Goal: Information Seeking & Learning: Find specific fact

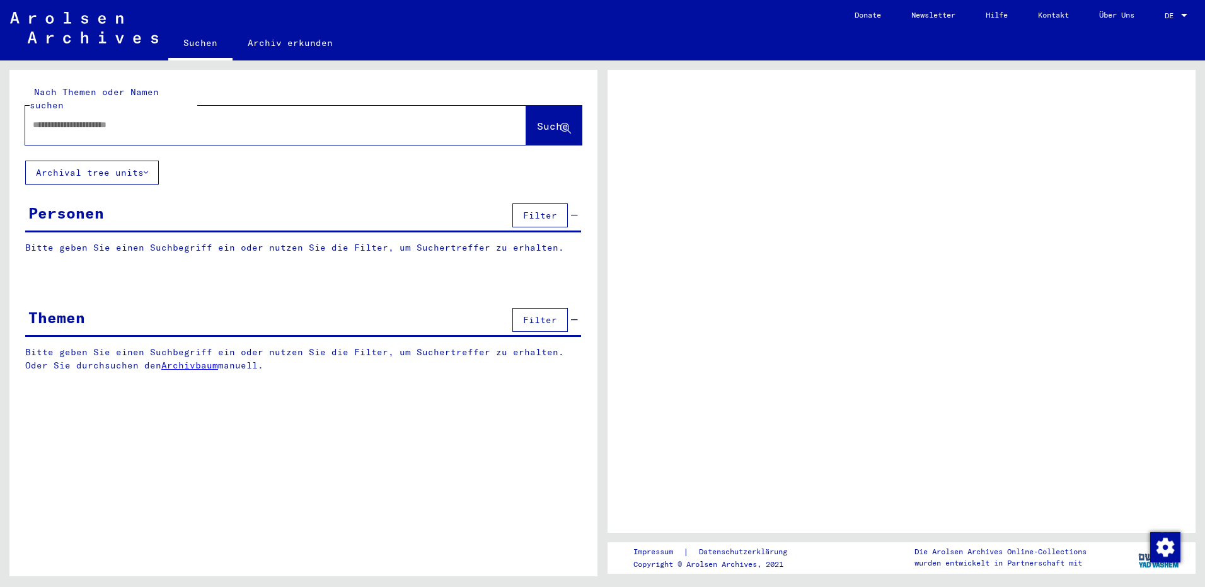
click at [41, 119] on input "text" at bounding box center [264, 125] width 463 height 13
type input "*******"
click at [537, 120] on span "Suche" at bounding box center [553, 126] width 32 height 13
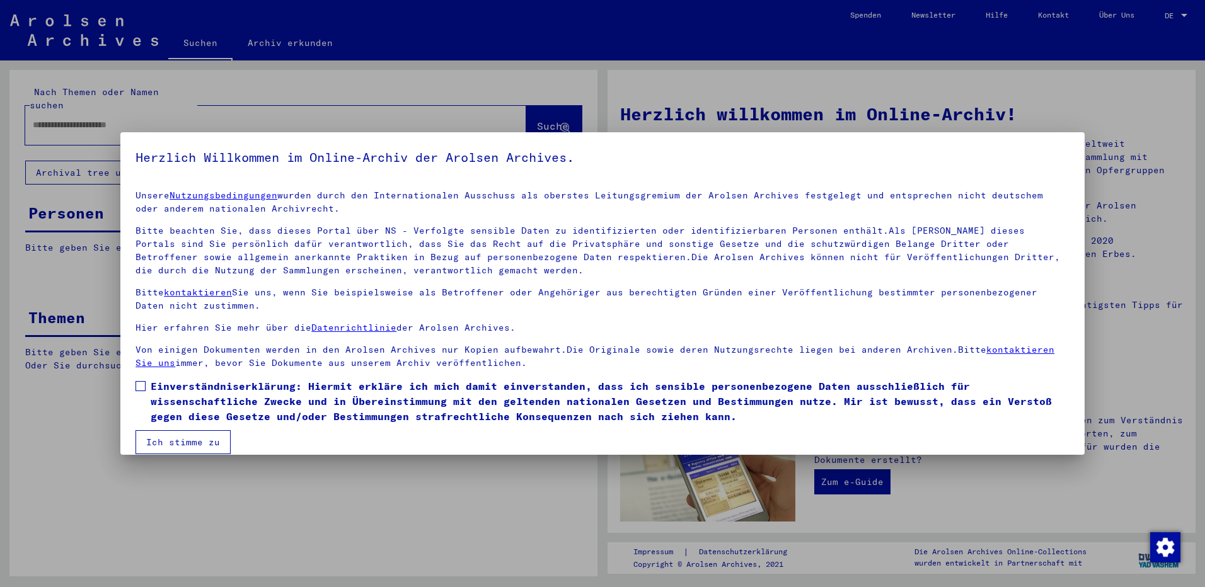
click at [142, 387] on span at bounding box center [141, 386] width 10 height 10
drag, startPoint x: 173, startPoint y: 437, endPoint x: 228, endPoint y: 424, distance: 56.6
click at [175, 438] on button "Ich stimme zu" at bounding box center [183, 443] width 95 height 24
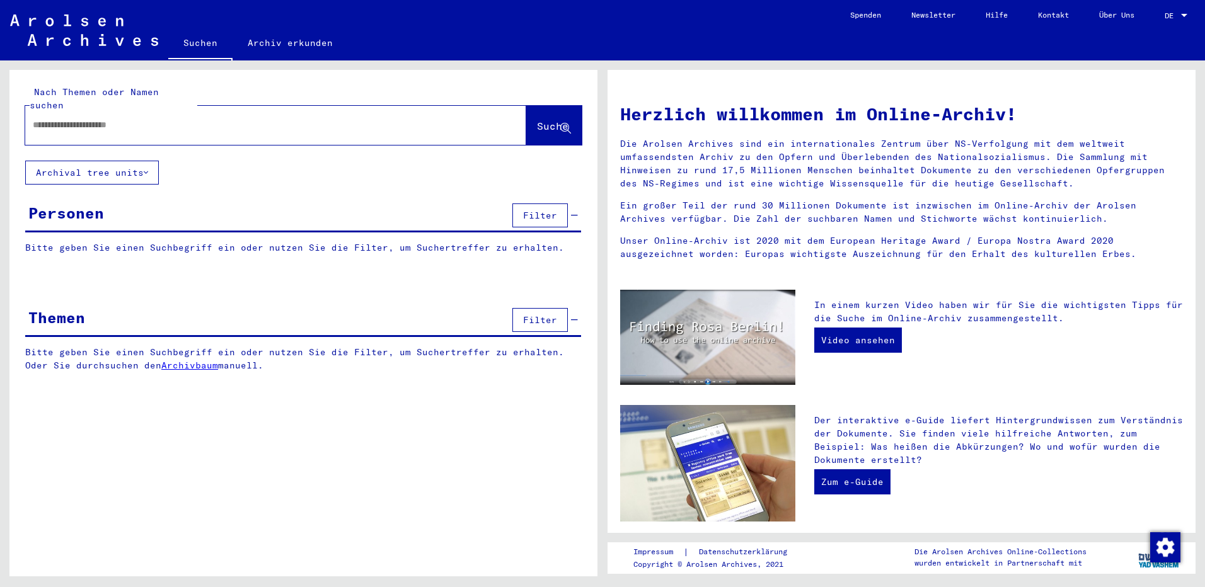
click at [40, 119] on input "text" at bounding box center [261, 125] width 456 height 13
type input "*******"
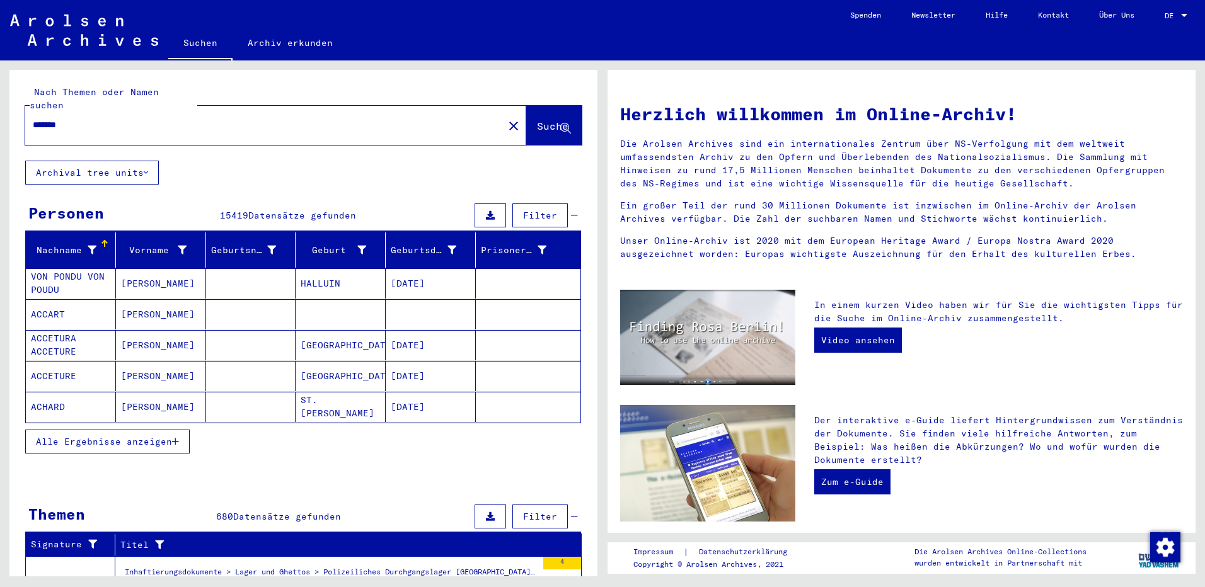
drag, startPoint x: 178, startPoint y: 426, endPoint x: 388, endPoint y: 362, distance: 219.3
click at [180, 430] on button "Alle Ergebnisse anzeigen" at bounding box center [107, 442] width 165 height 24
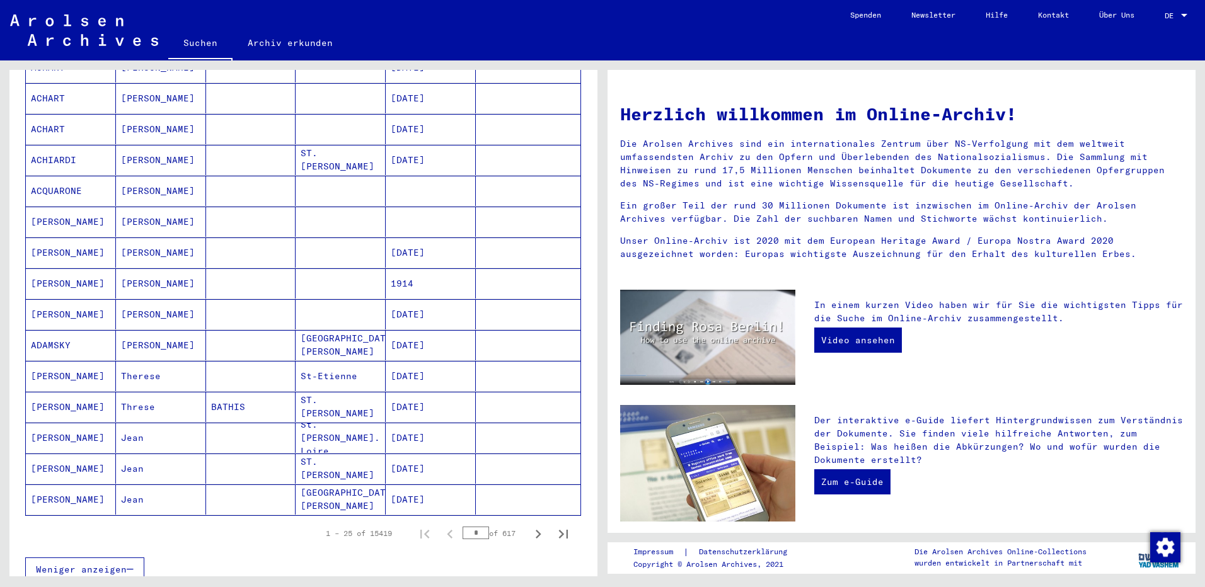
scroll to position [523, 0]
click at [470, 529] on input "*" at bounding box center [476, 535] width 26 height 13
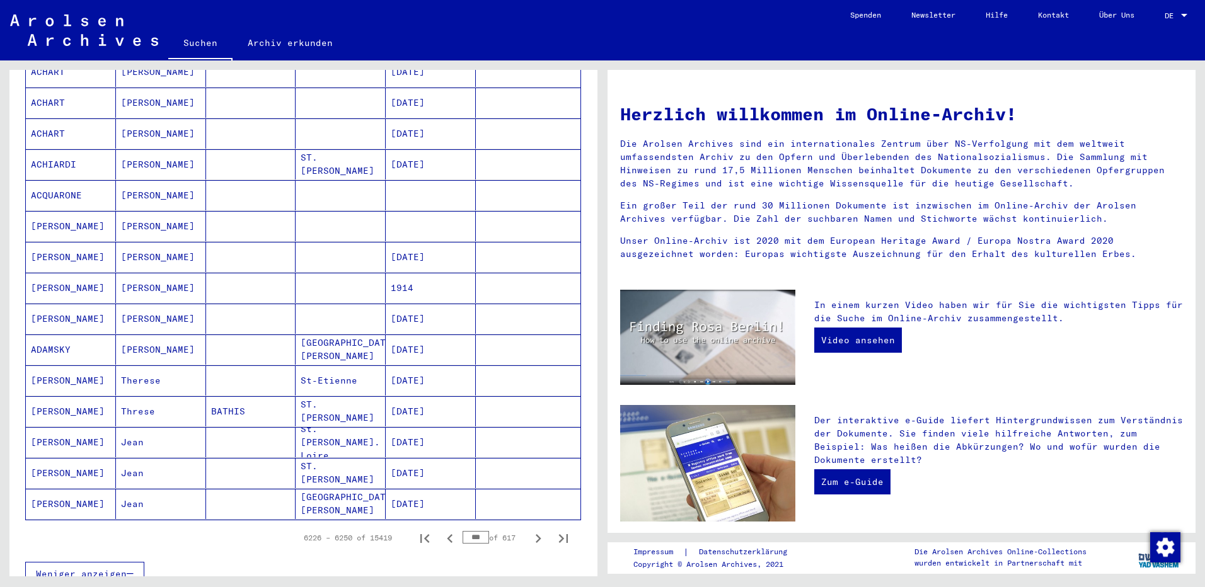
scroll to position [526, 0]
type input "*"
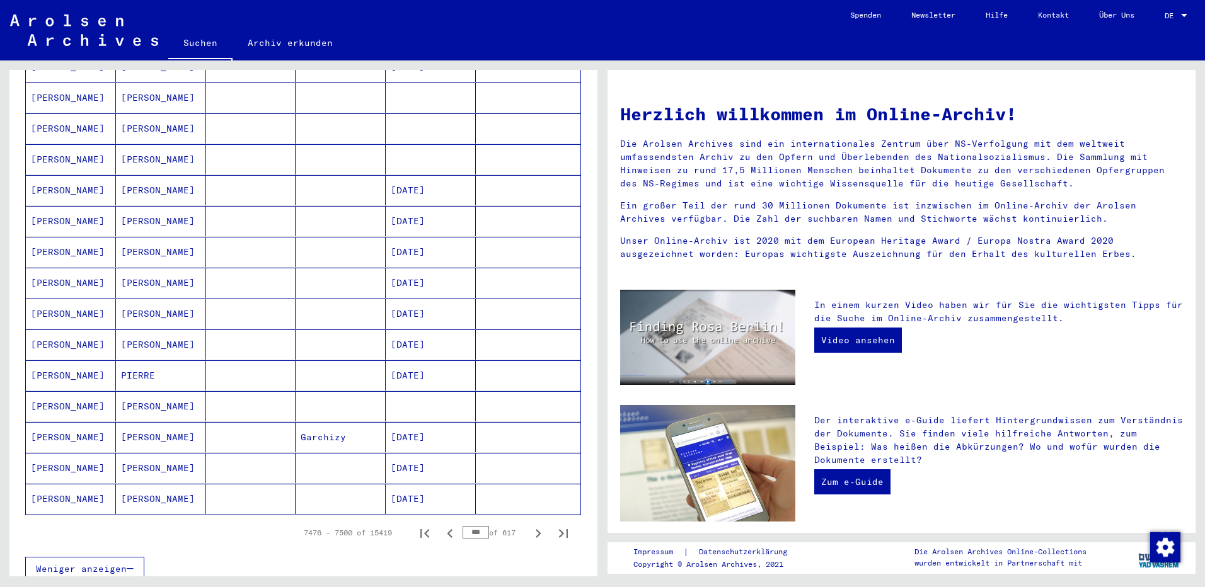
scroll to position [523, 0]
click at [447, 532] on icon "Previous page" at bounding box center [450, 536] width 6 height 9
click at [441, 528] on icon "Previous page" at bounding box center [450, 537] width 18 height 18
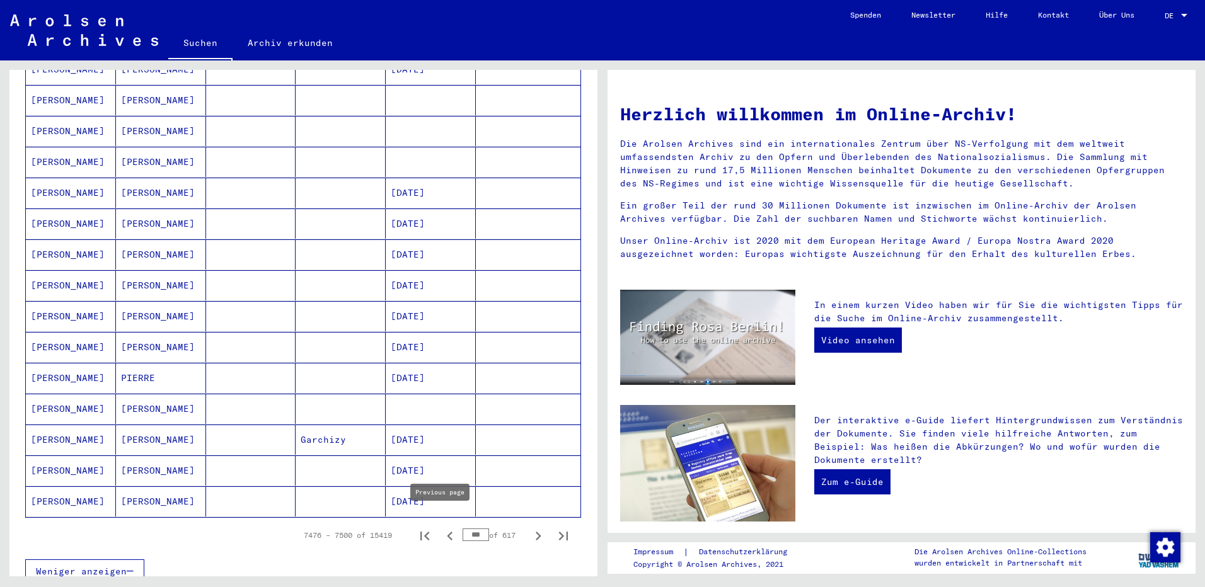
click at [441, 528] on icon "Previous page" at bounding box center [450, 537] width 18 height 18
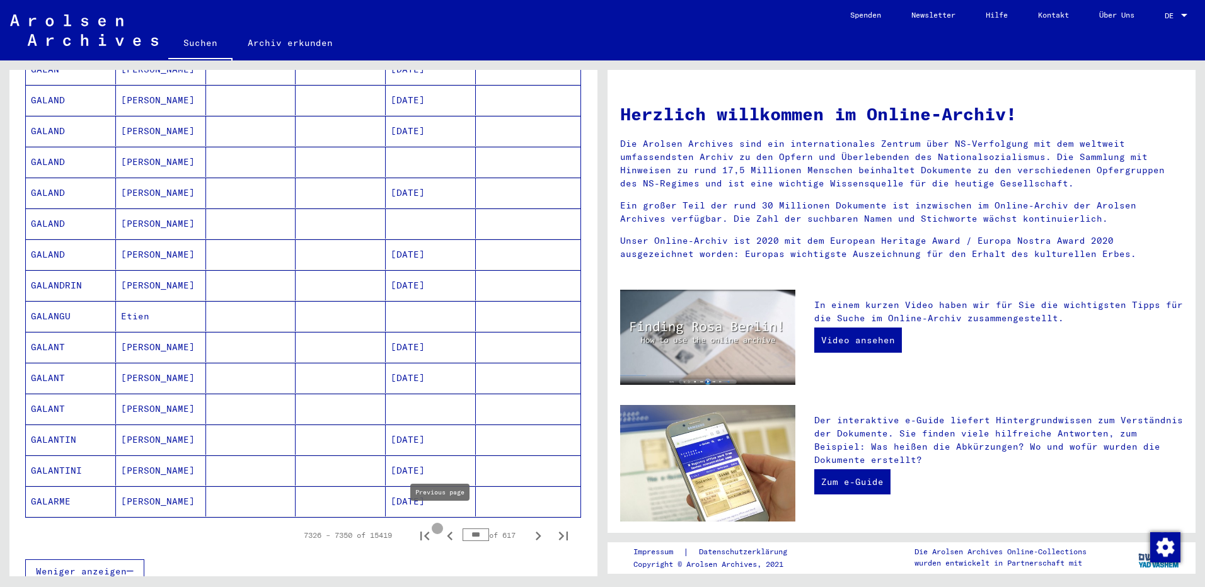
click at [441, 528] on icon "Previous page" at bounding box center [450, 537] width 18 height 18
click at [447, 532] on icon "Previous page" at bounding box center [450, 536] width 6 height 9
click at [441, 528] on icon "Previous page" at bounding box center [450, 537] width 18 height 18
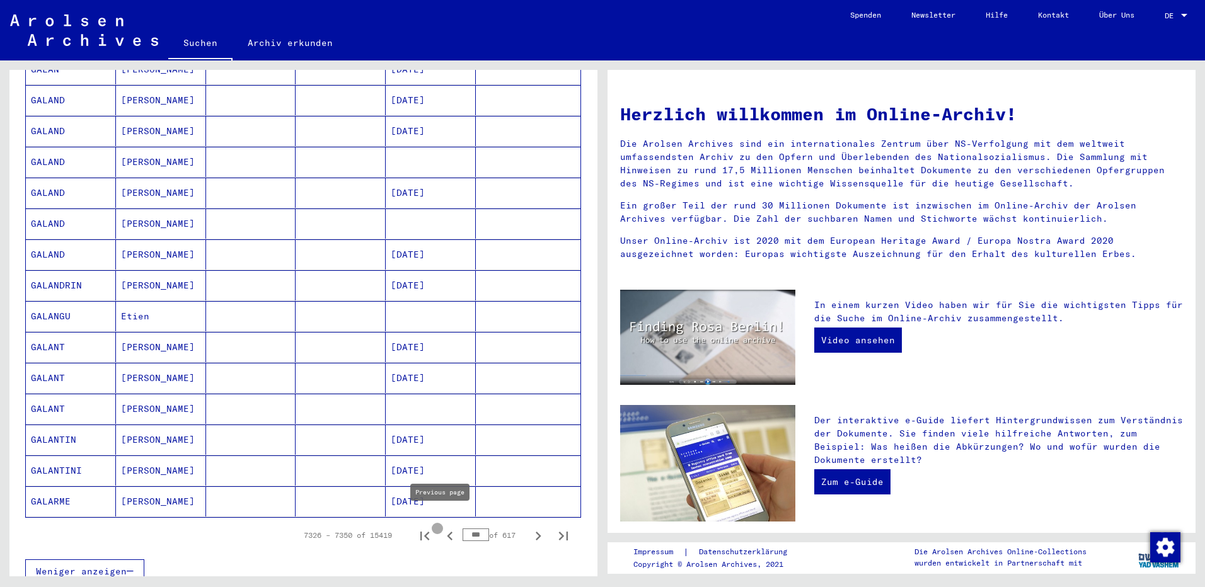
click at [441, 528] on icon "Previous page" at bounding box center [450, 537] width 18 height 18
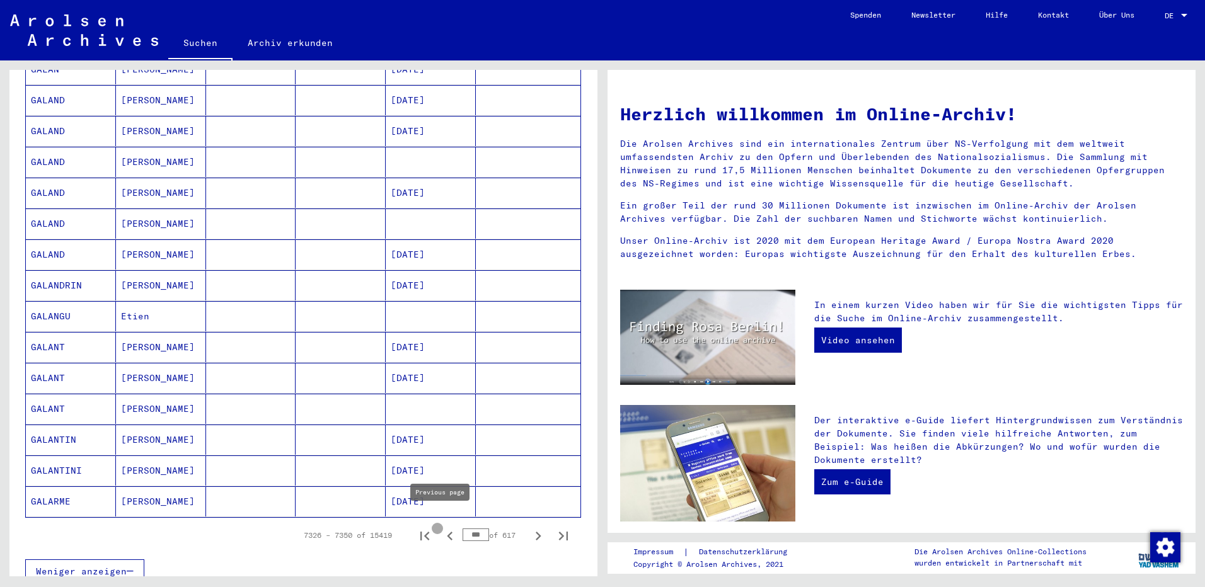
click at [441, 528] on icon "Previous page" at bounding box center [450, 537] width 18 height 18
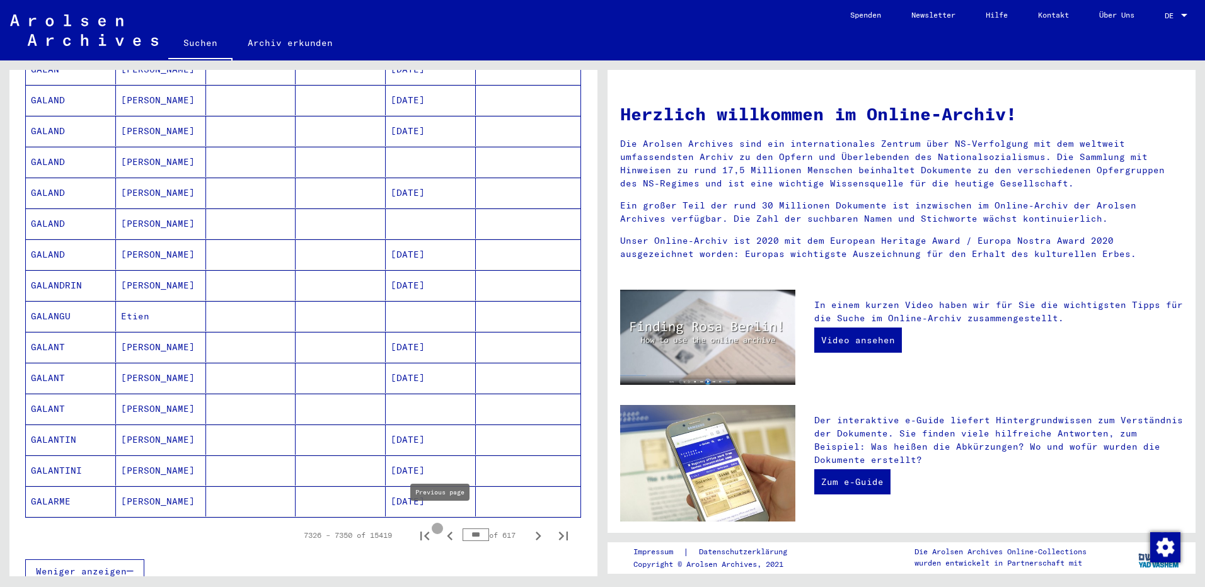
click at [441, 528] on icon "Previous page" at bounding box center [450, 537] width 18 height 18
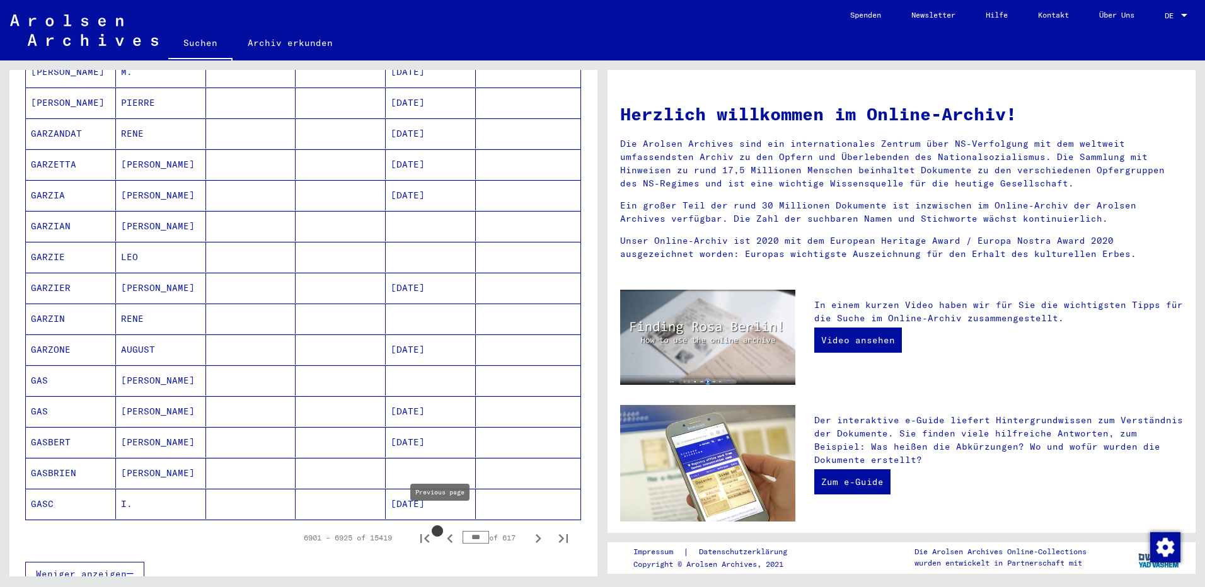
click at [441, 530] on icon "Previous page" at bounding box center [450, 539] width 18 height 18
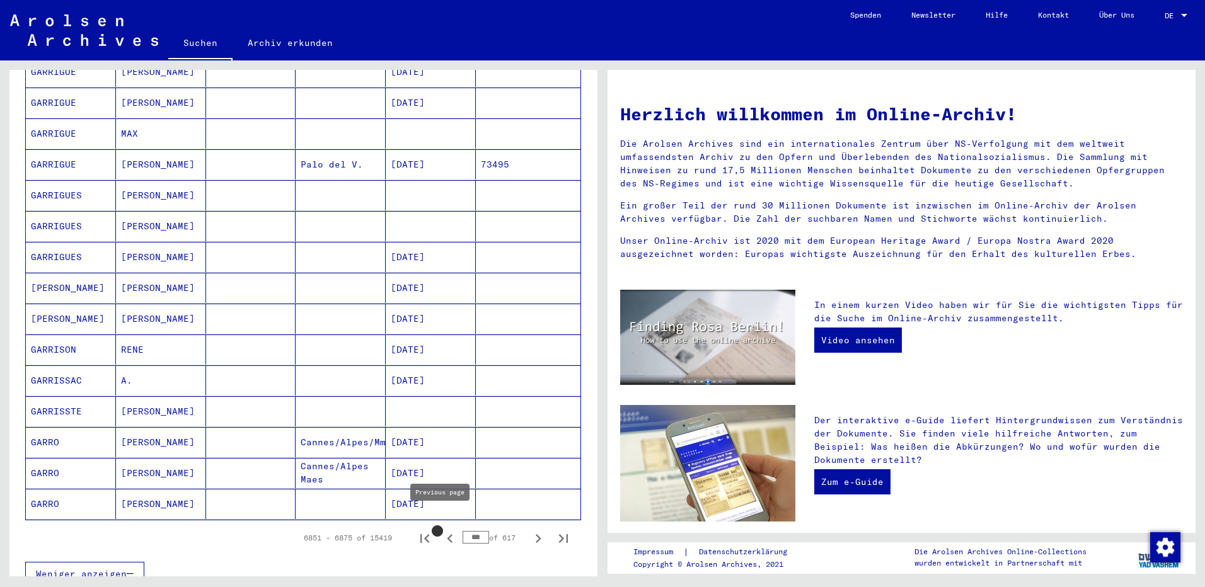
click at [441, 530] on icon "Previous page" at bounding box center [450, 539] width 18 height 18
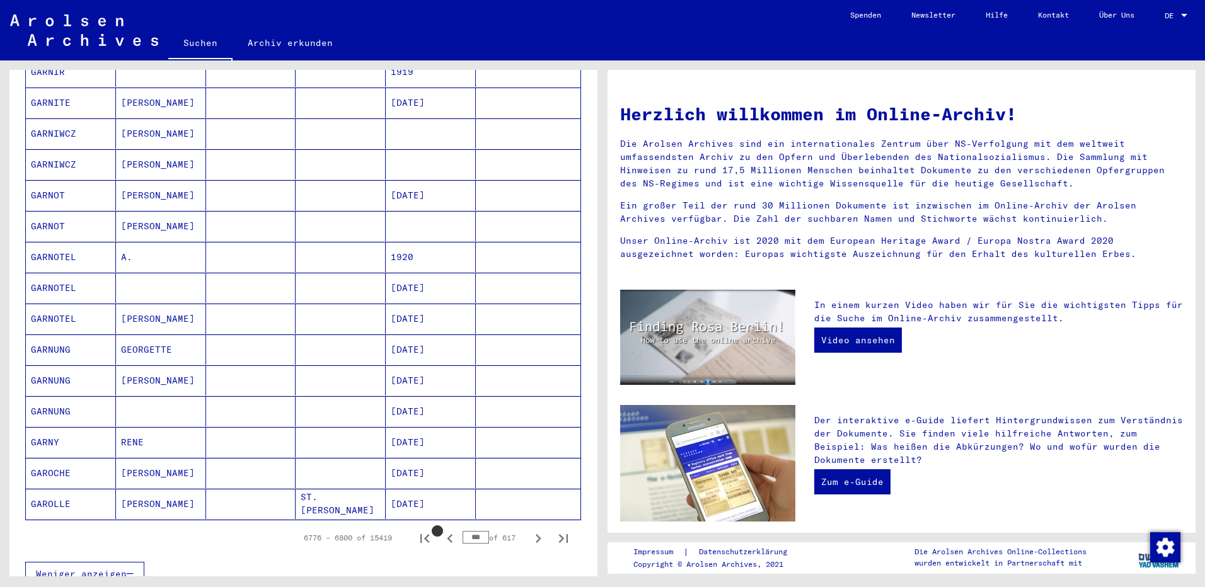
click at [441, 530] on icon "Previous page" at bounding box center [450, 539] width 18 height 18
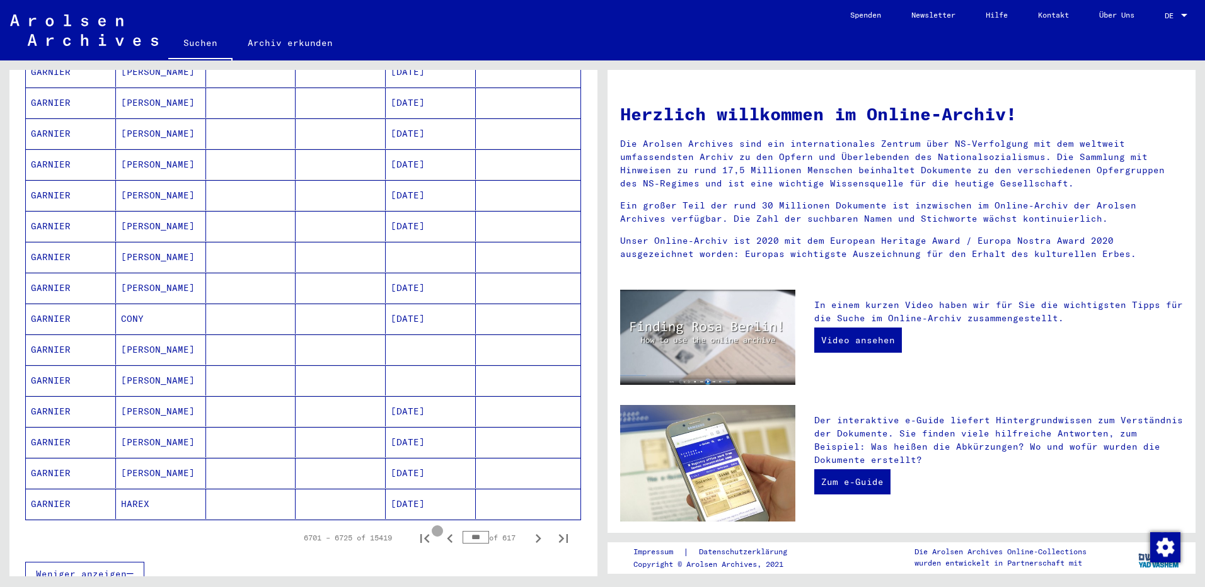
scroll to position [526, 0]
click at [473, 529] on input "***" at bounding box center [476, 535] width 26 height 13
type input "*"
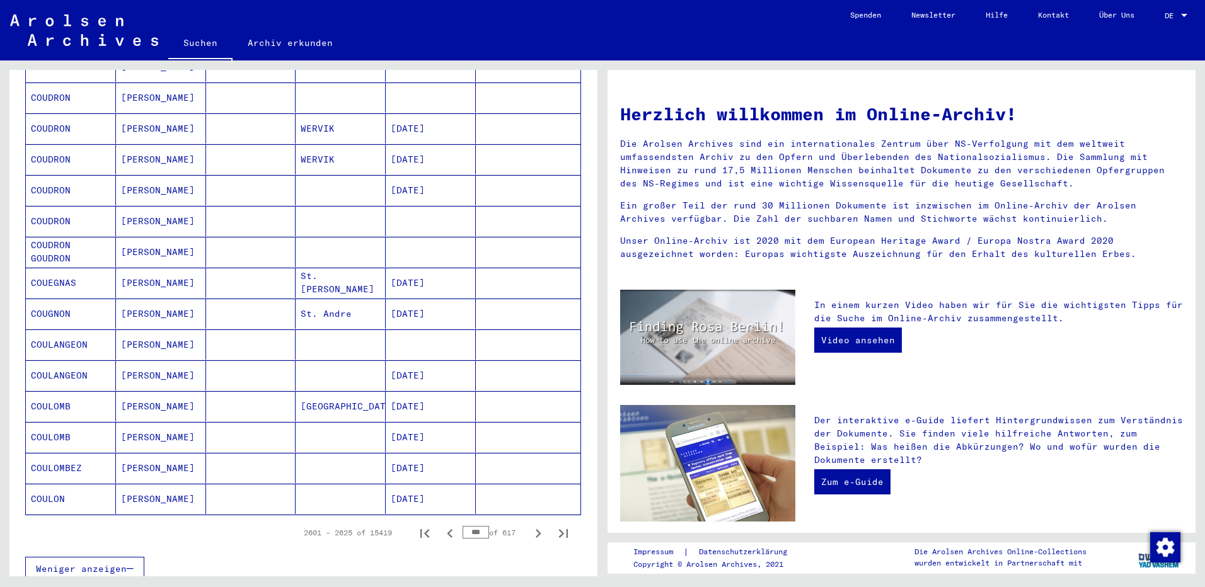
scroll to position [523, 0]
click at [441, 528] on icon "Previous page" at bounding box center [450, 537] width 18 height 18
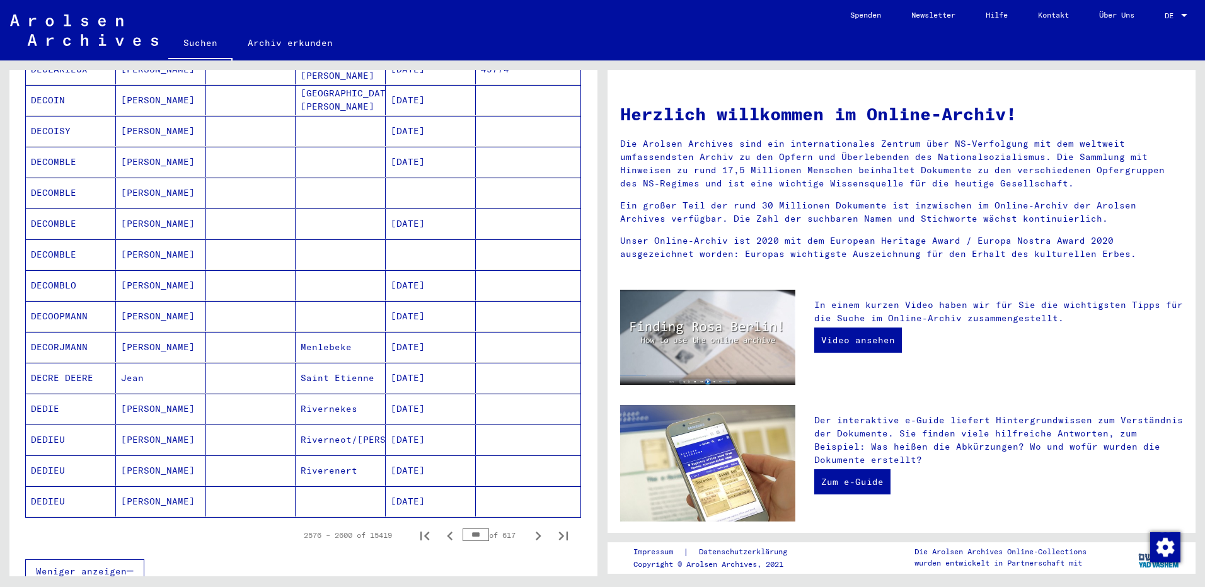
click at [441, 528] on icon "Previous page" at bounding box center [450, 537] width 18 height 18
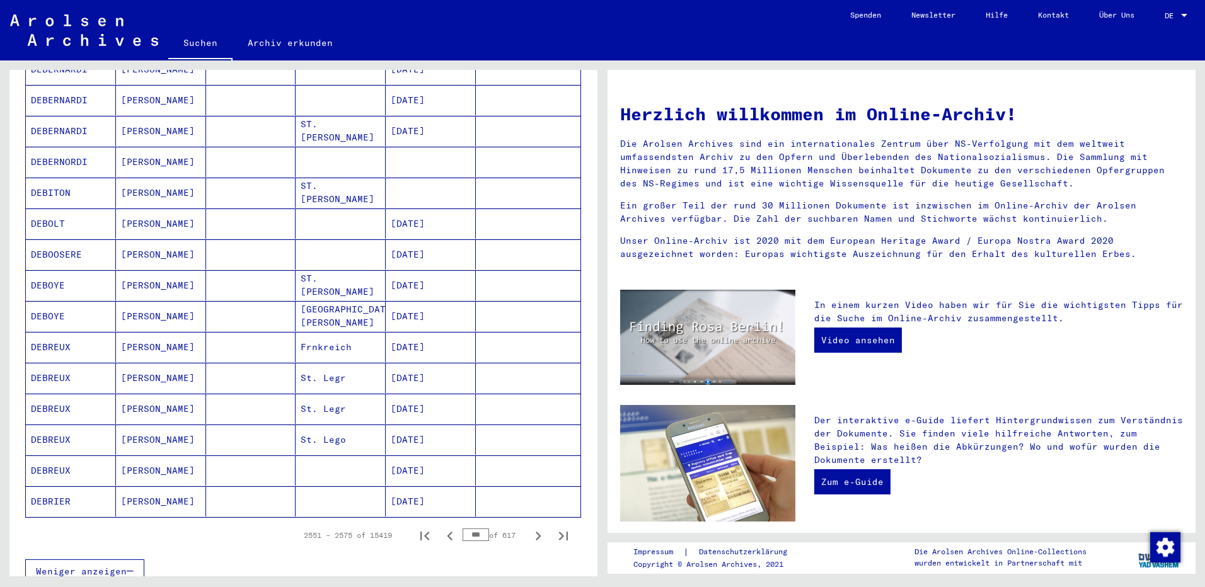
click at [441, 528] on icon "Previous page" at bounding box center [450, 537] width 18 height 18
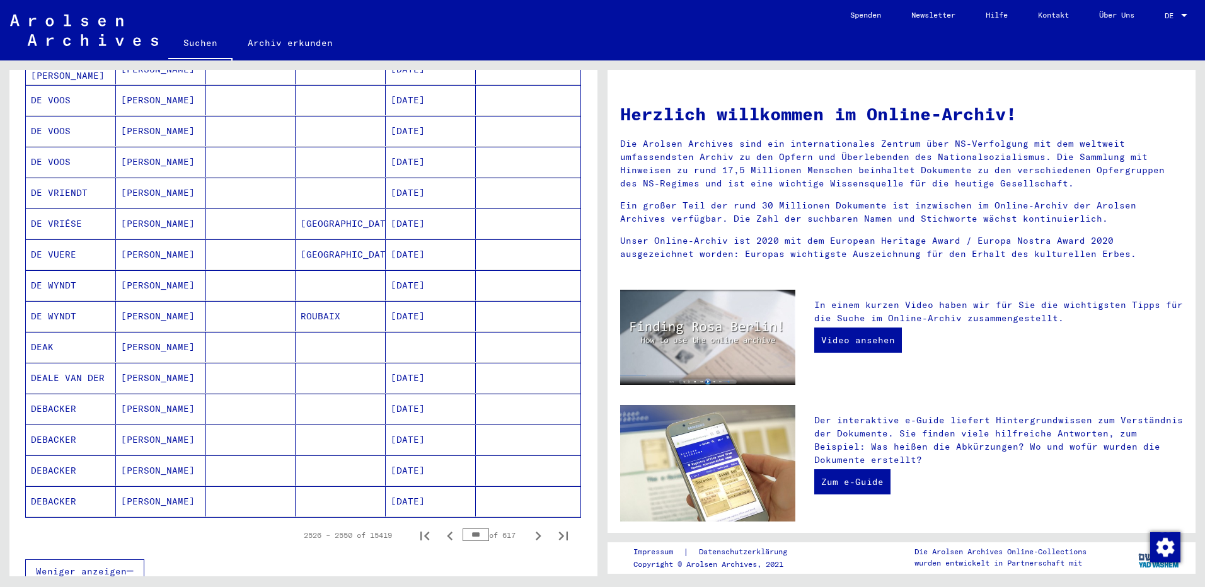
click at [441, 528] on icon "Previous page" at bounding box center [450, 537] width 18 height 18
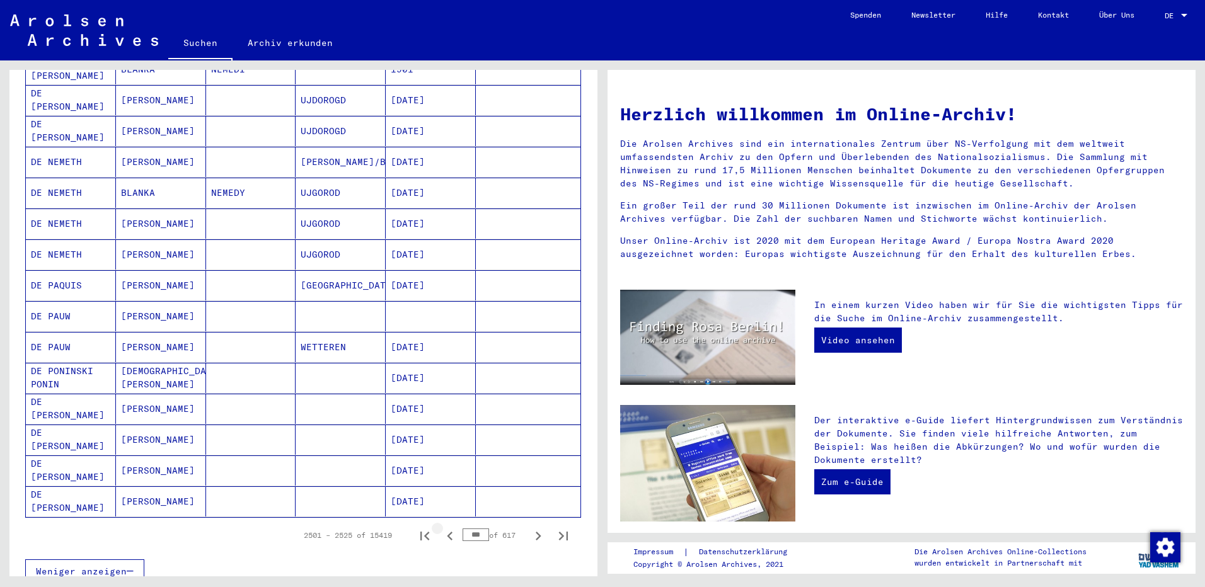
click at [447, 532] on icon "Previous page" at bounding box center [450, 536] width 6 height 9
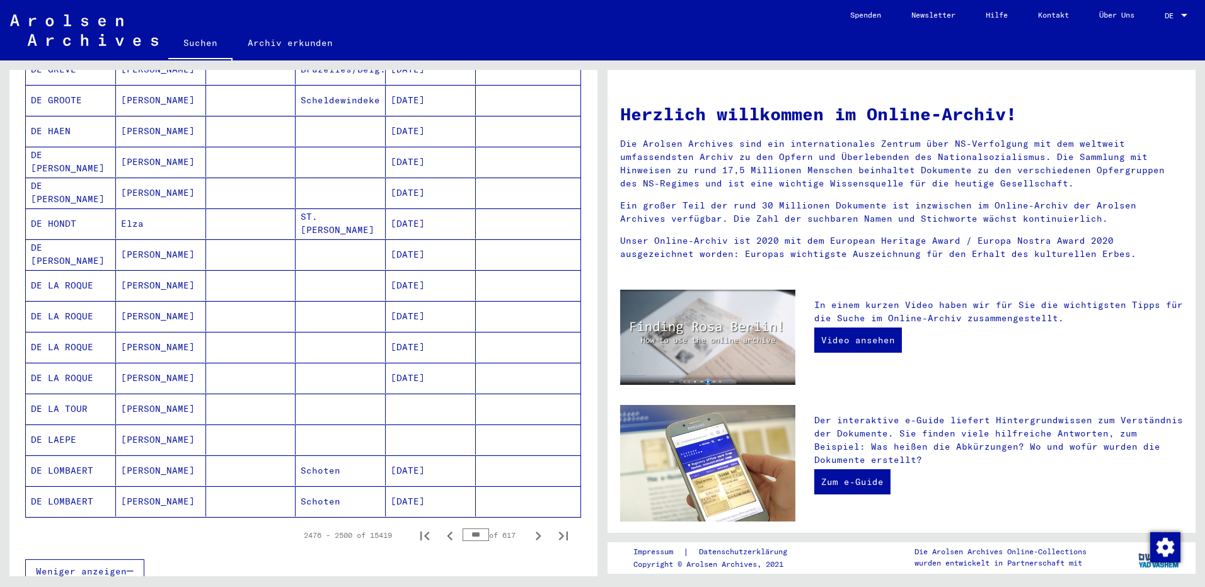
click at [447, 532] on icon "Previous page" at bounding box center [450, 536] width 6 height 9
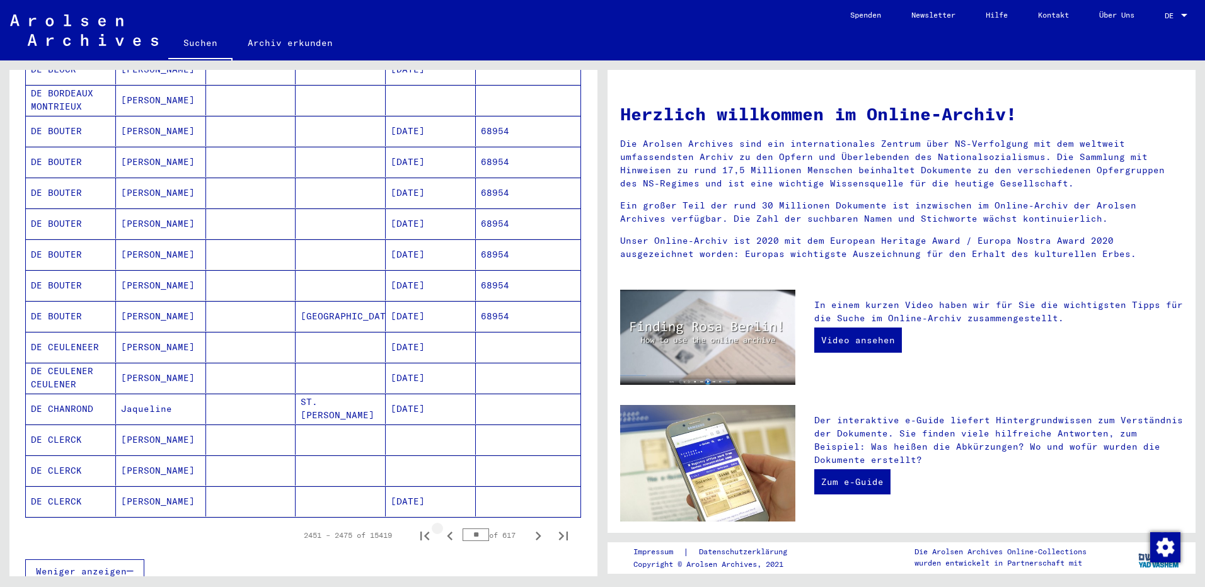
click at [447, 532] on icon "Previous page" at bounding box center [450, 536] width 6 height 9
click at [441, 528] on icon "Previous page" at bounding box center [450, 537] width 18 height 18
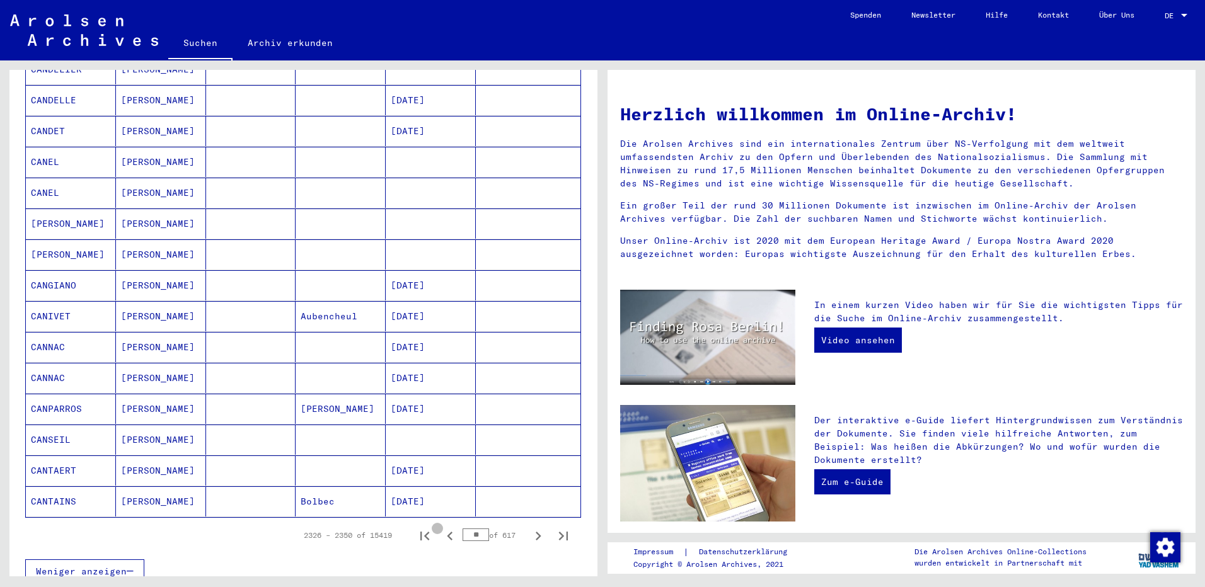
click at [441, 528] on icon "Previous page" at bounding box center [450, 537] width 18 height 18
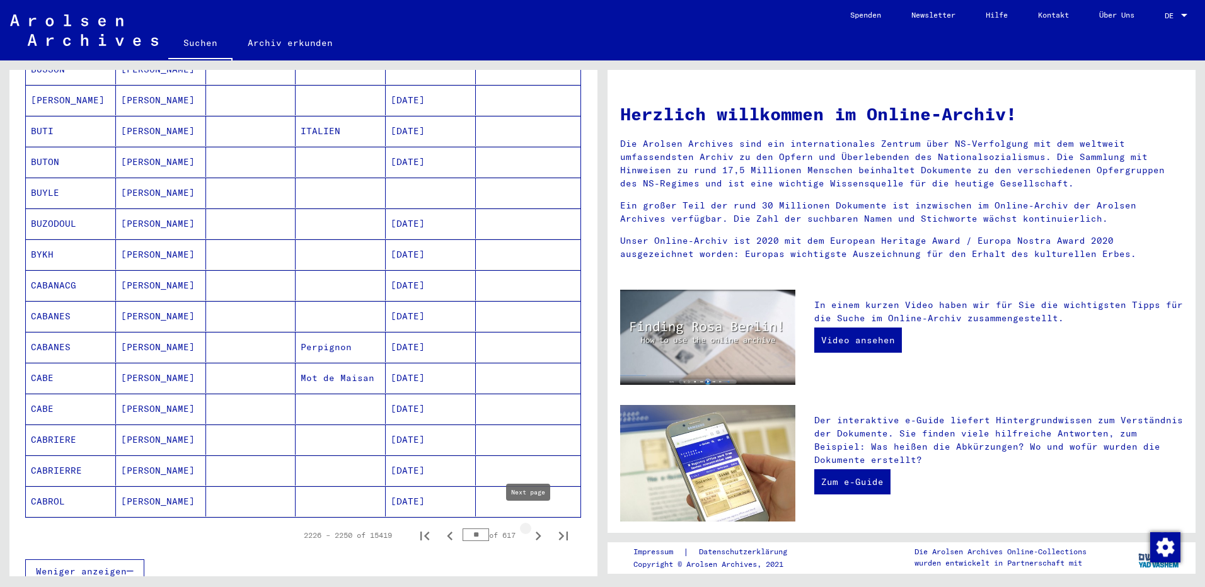
click at [529, 528] on icon "Next page" at bounding box center [538, 537] width 18 height 18
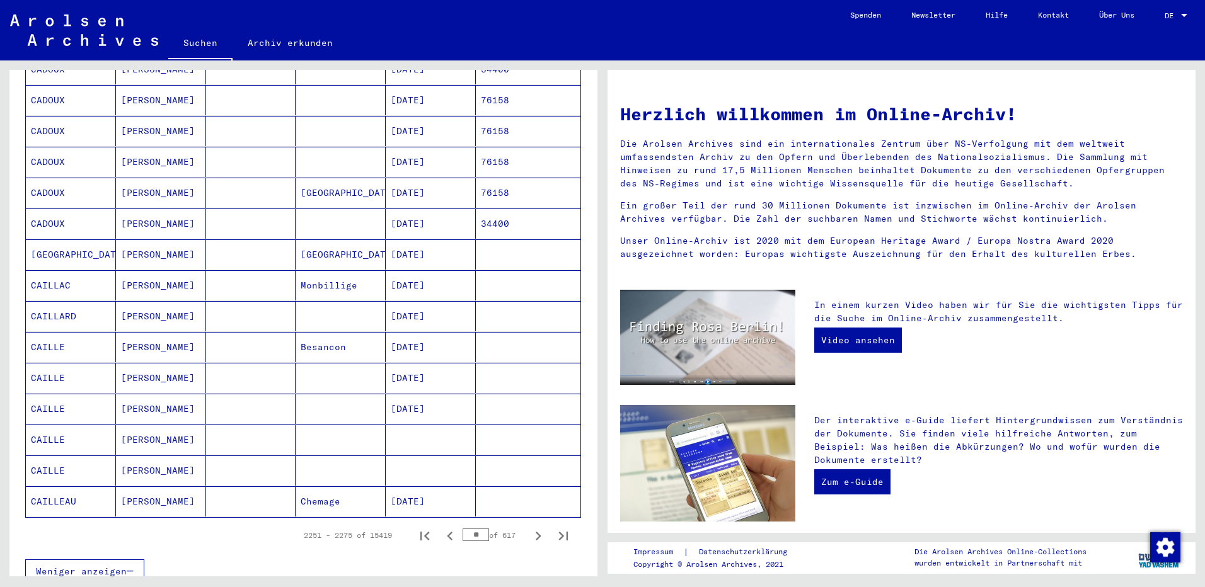
click at [530, 528] on icon "Next page" at bounding box center [538, 537] width 18 height 18
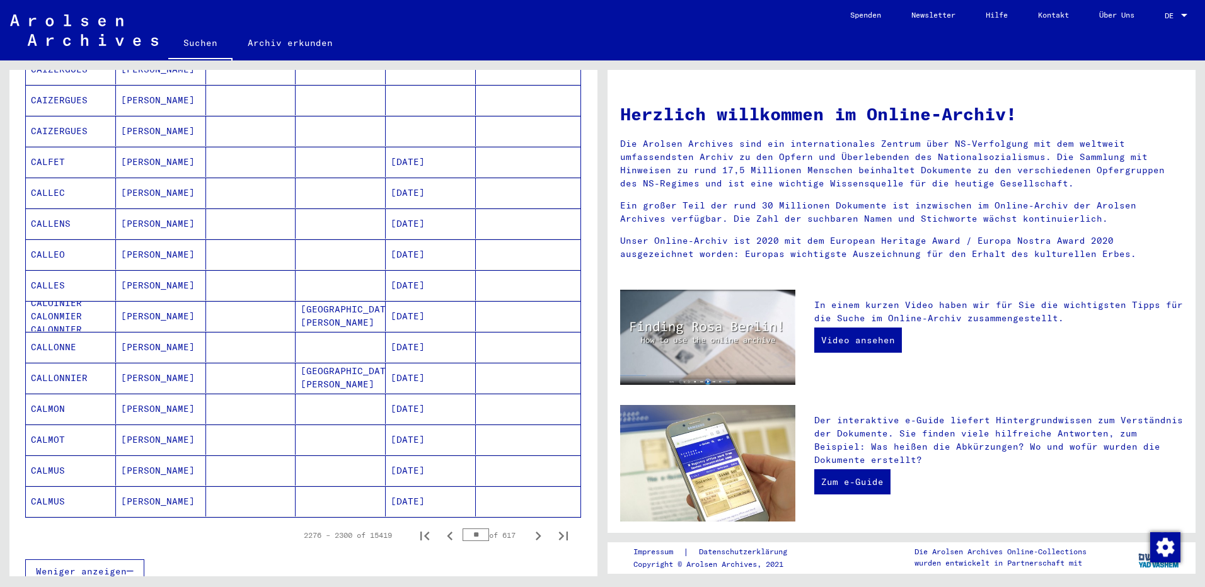
click at [530, 528] on icon "Next page" at bounding box center [538, 537] width 18 height 18
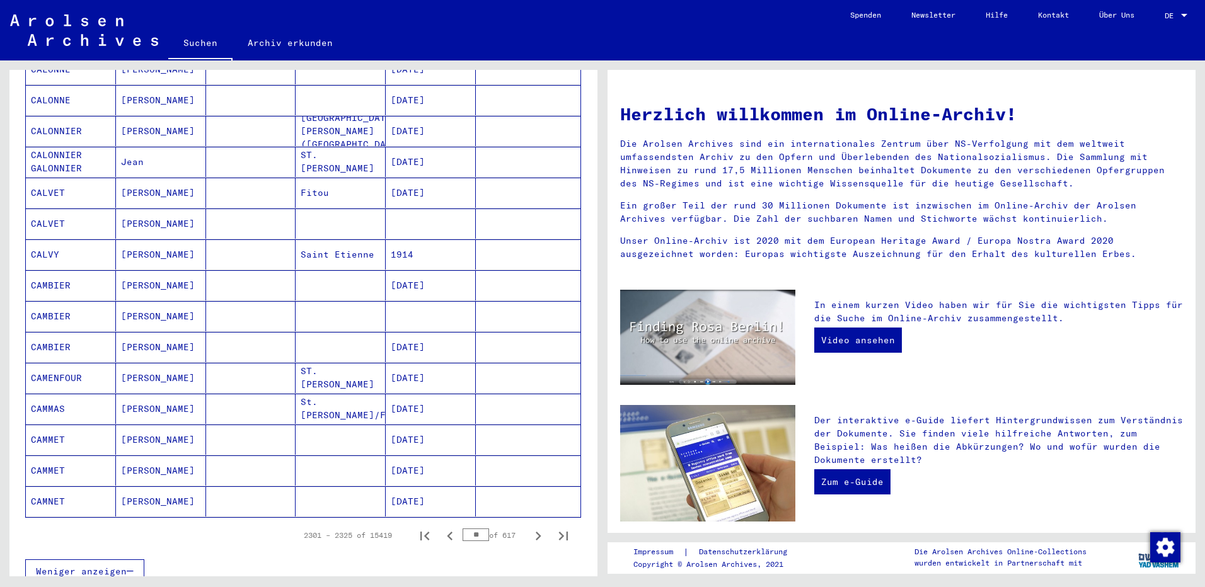
click at [530, 528] on icon "Next page" at bounding box center [538, 537] width 18 height 18
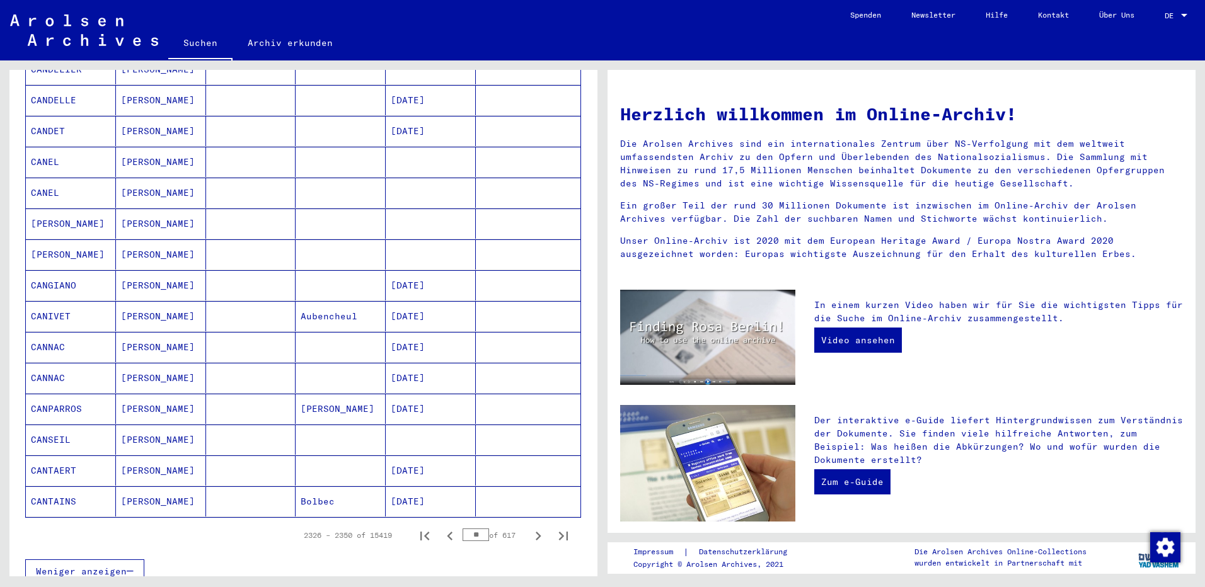
click at [530, 528] on icon "Next page" at bounding box center [538, 537] width 18 height 18
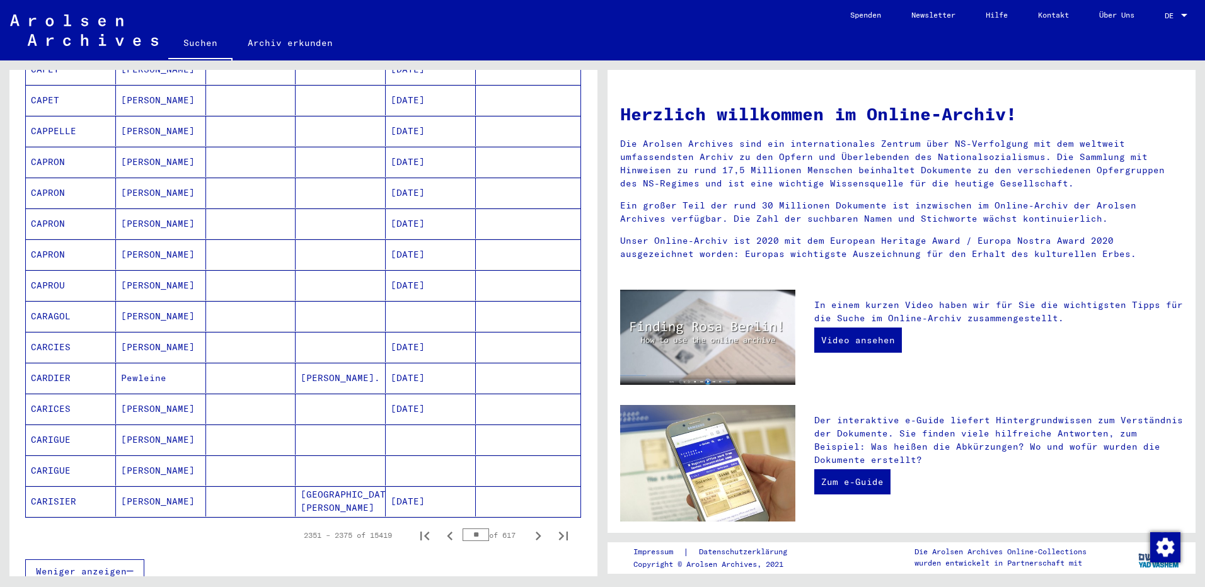
click at [530, 528] on icon "Next page" at bounding box center [538, 537] width 18 height 18
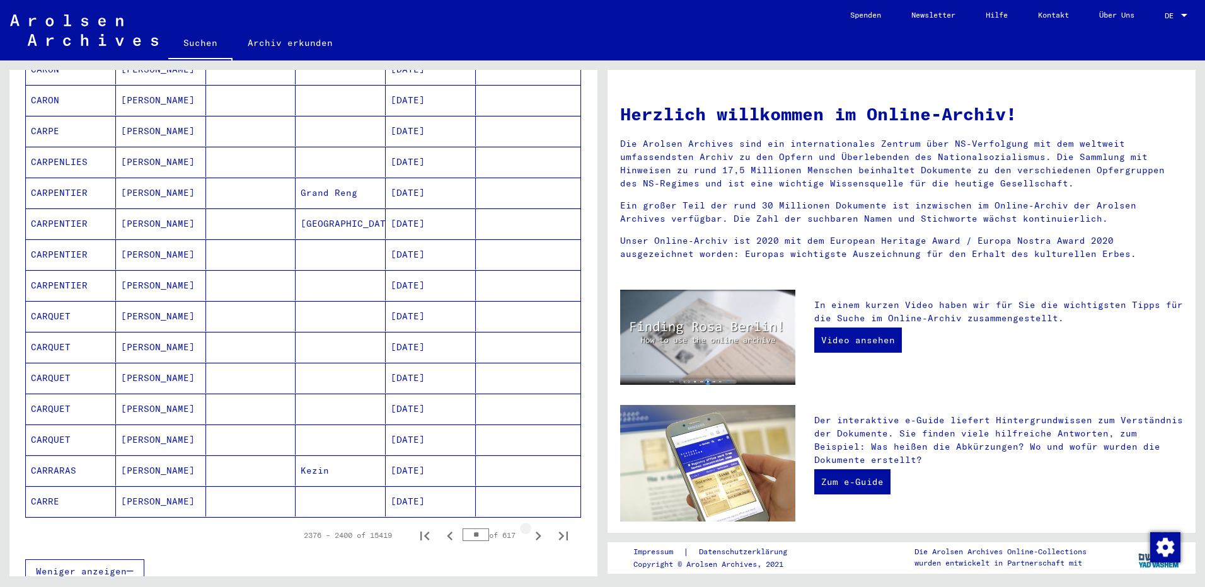
click at [530, 528] on icon "Next page" at bounding box center [538, 537] width 18 height 18
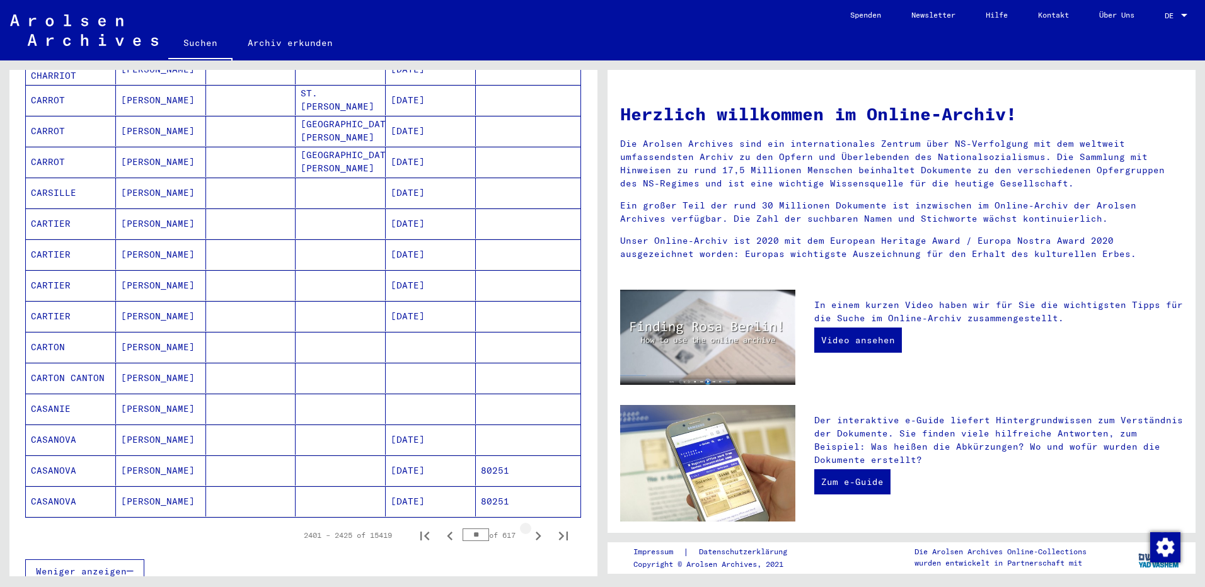
click at [530, 528] on icon "Next page" at bounding box center [538, 537] width 18 height 18
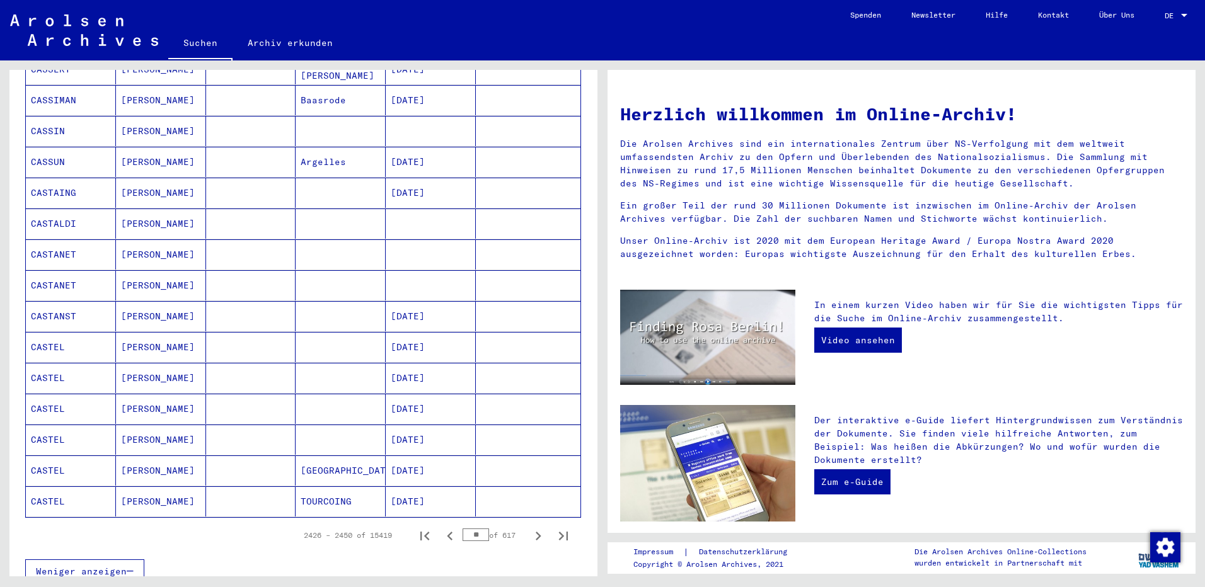
click at [530, 528] on icon "Next page" at bounding box center [538, 537] width 18 height 18
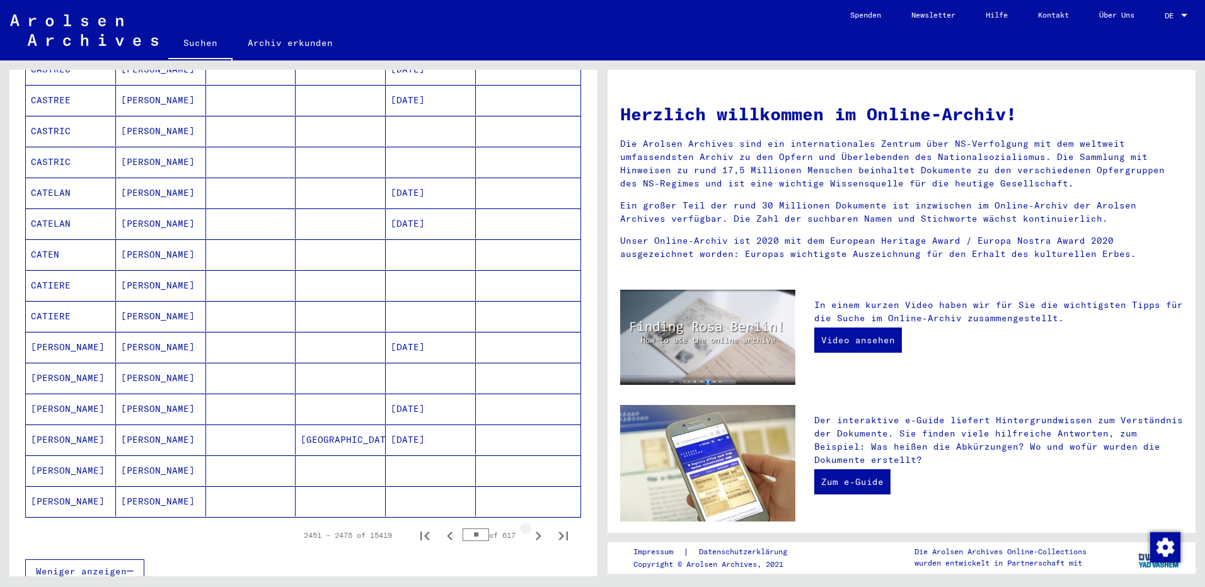
click at [530, 528] on icon "Next page" at bounding box center [538, 537] width 18 height 18
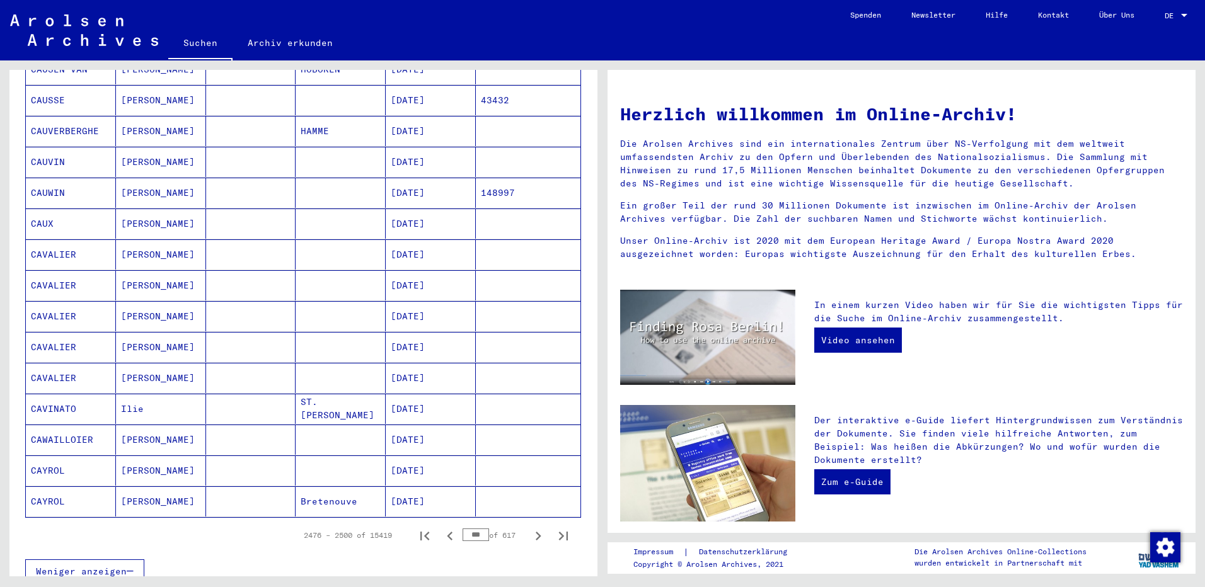
click at [530, 528] on icon "Next page" at bounding box center [538, 537] width 18 height 18
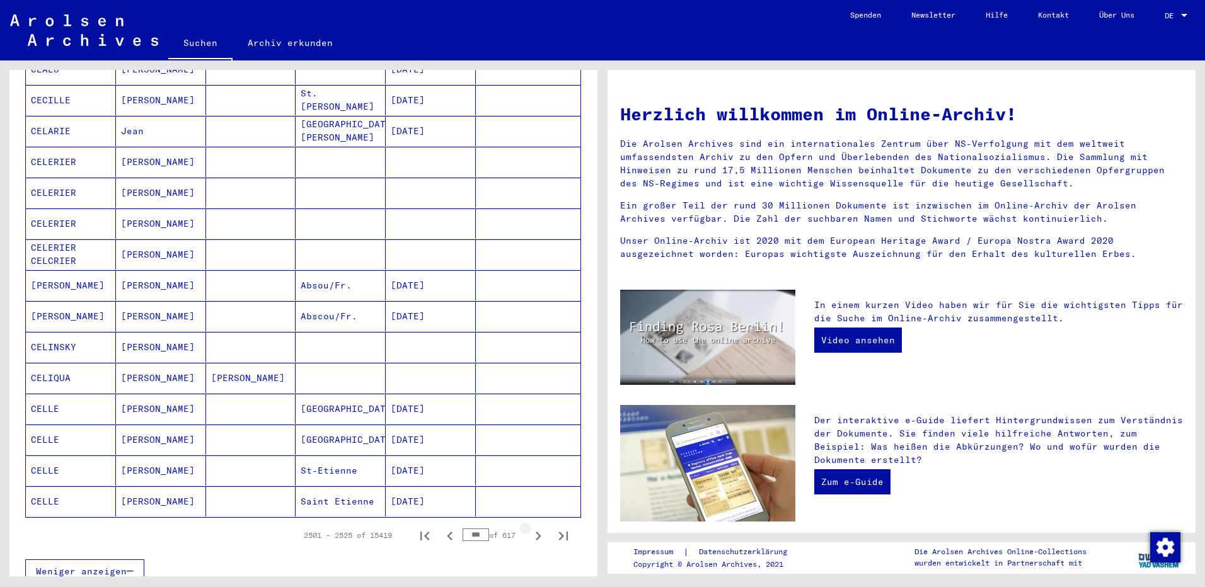
click at [530, 528] on icon "Next page" at bounding box center [538, 537] width 18 height 18
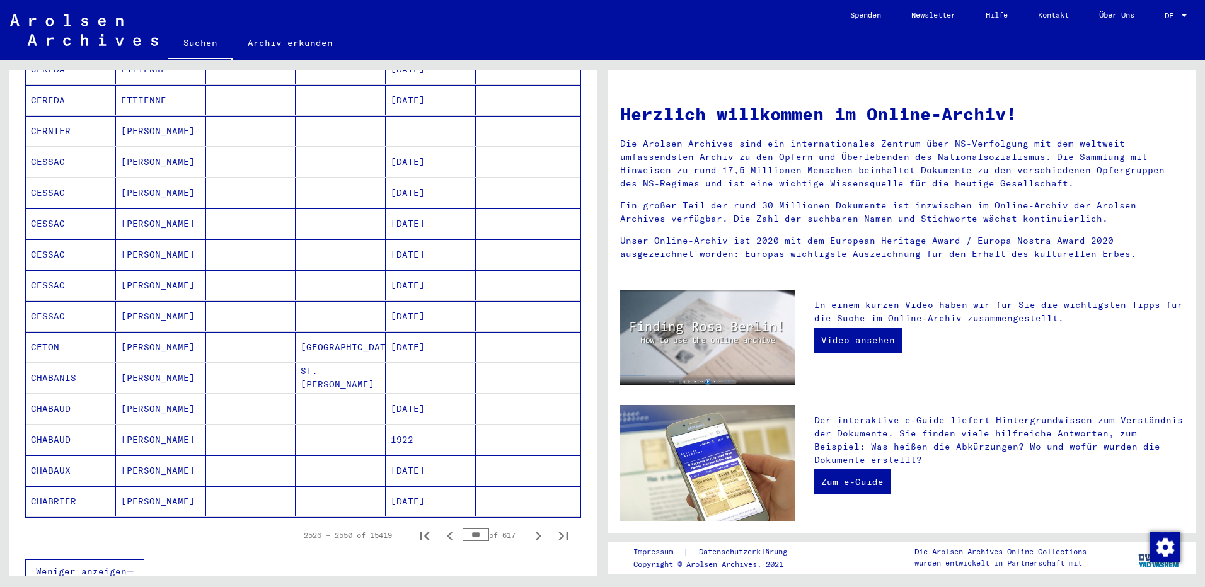
click at [530, 528] on icon "Next page" at bounding box center [538, 537] width 18 height 18
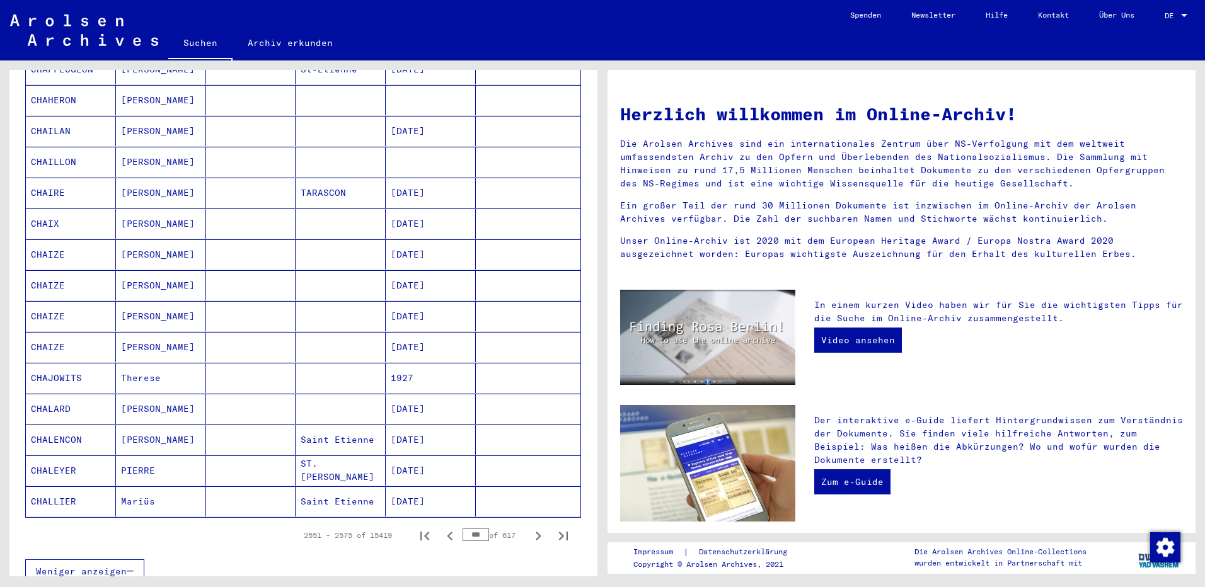
click at [530, 528] on icon "Next page" at bounding box center [538, 537] width 18 height 18
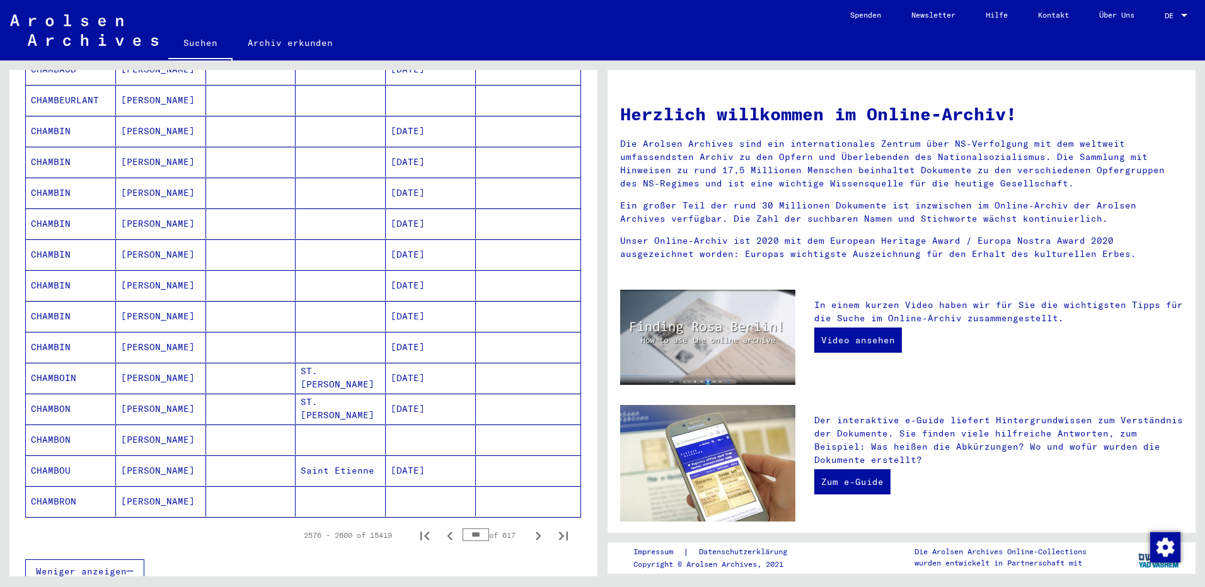
click at [530, 528] on icon "Next page" at bounding box center [538, 537] width 18 height 18
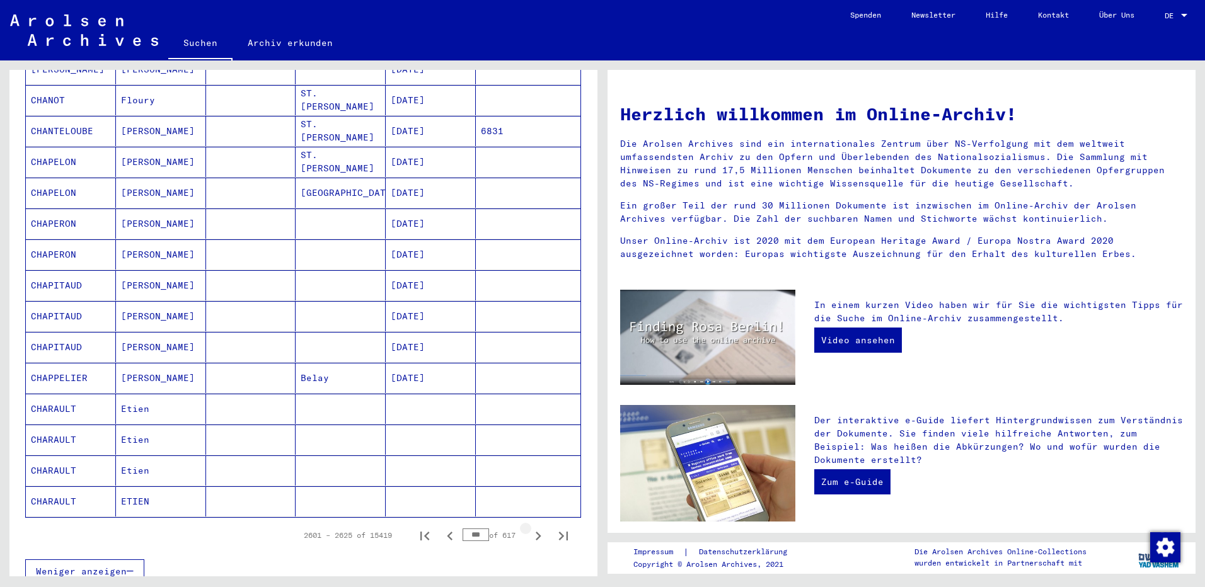
click at [530, 528] on icon "Next page" at bounding box center [538, 537] width 18 height 18
click at [529, 528] on icon "Next page" at bounding box center [538, 537] width 18 height 18
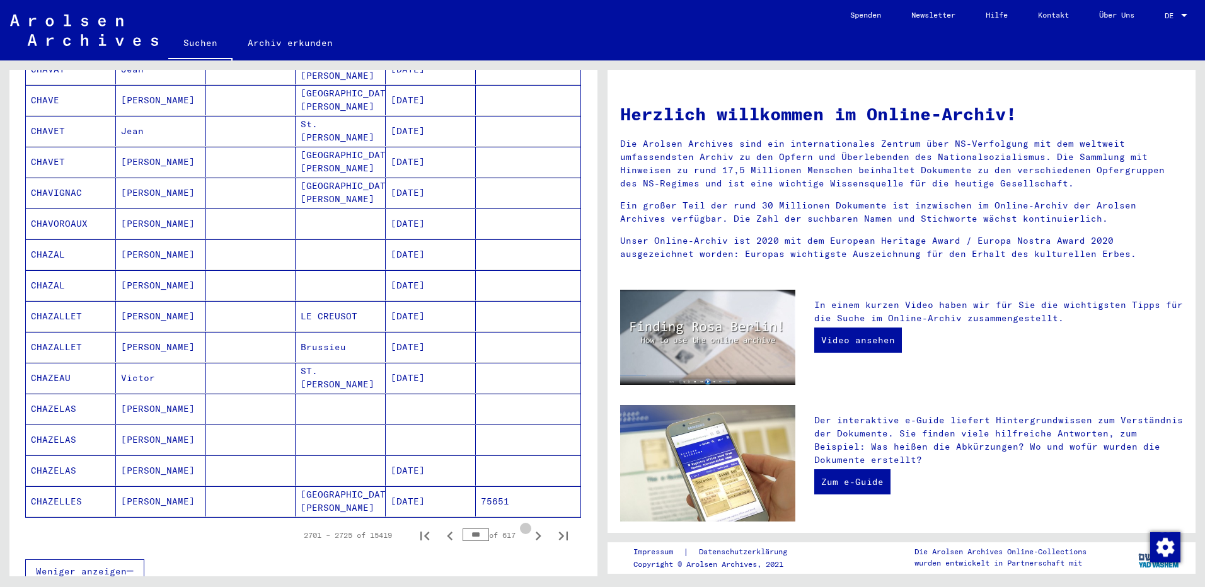
click at [529, 528] on icon "Next page" at bounding box center [538, 537] width 18 height 18
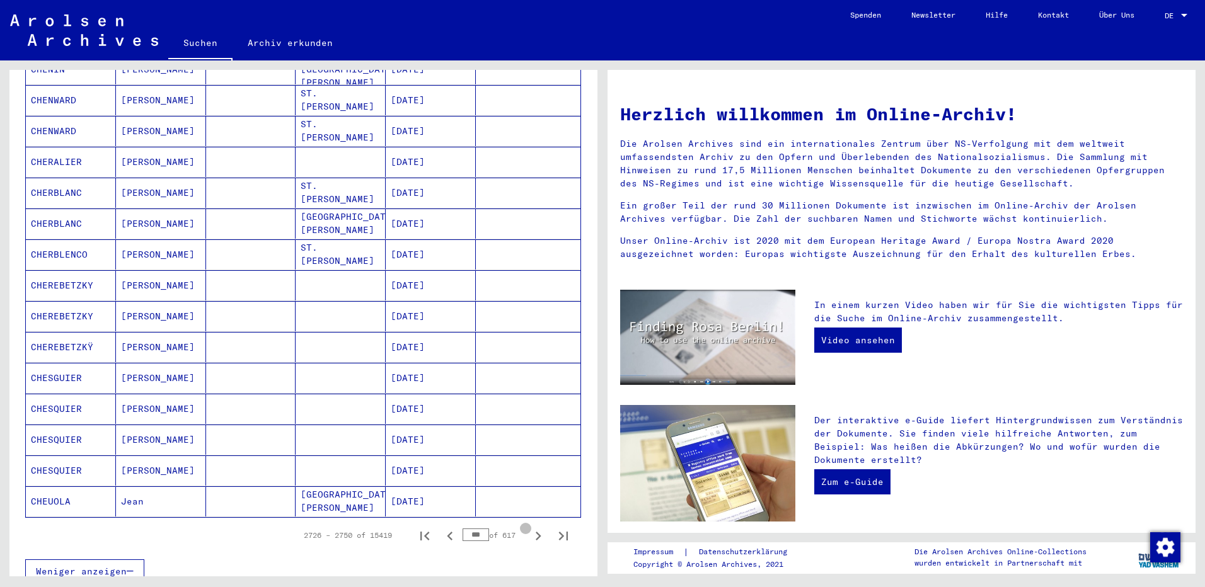
click at [529, 528] on icon "Next page" at bounding box center [538, 537] width 18 height 18
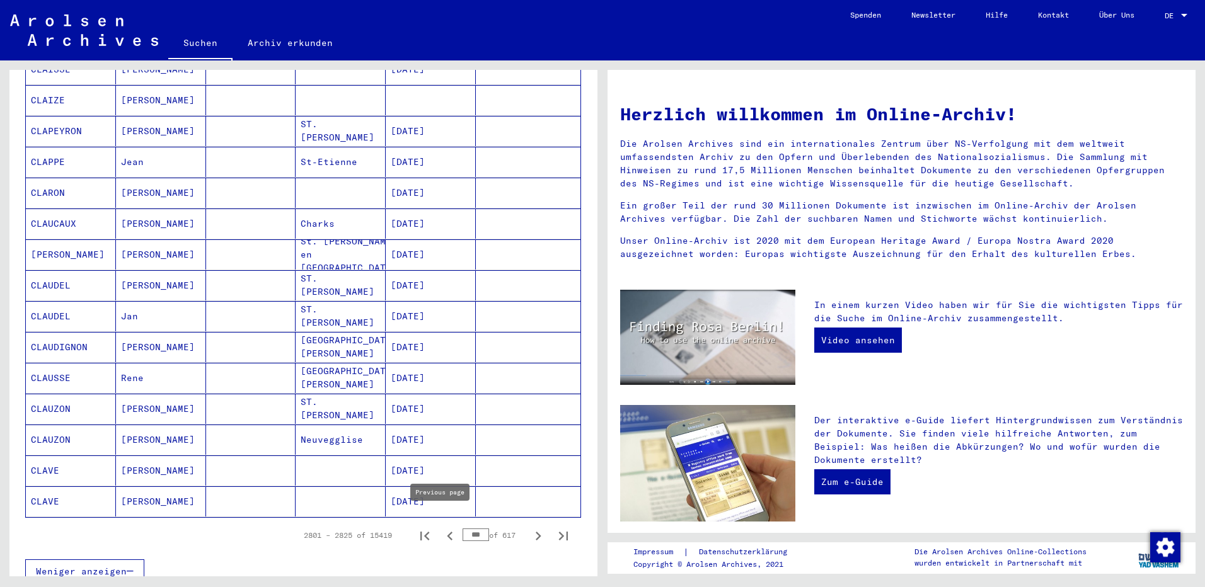
click at [447, 532] on icon "Previous page" at bounding box center [450, 536] width 6 height 9
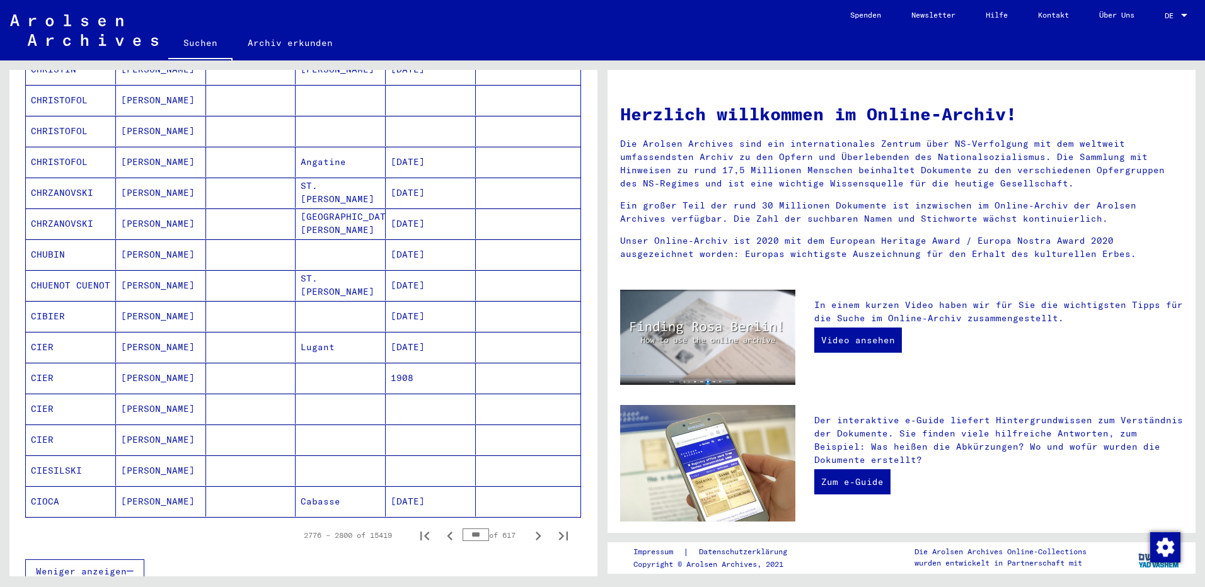
click at [447, 532] on icon "Previous page" at bounding box center [450, 536] width 6 height 9
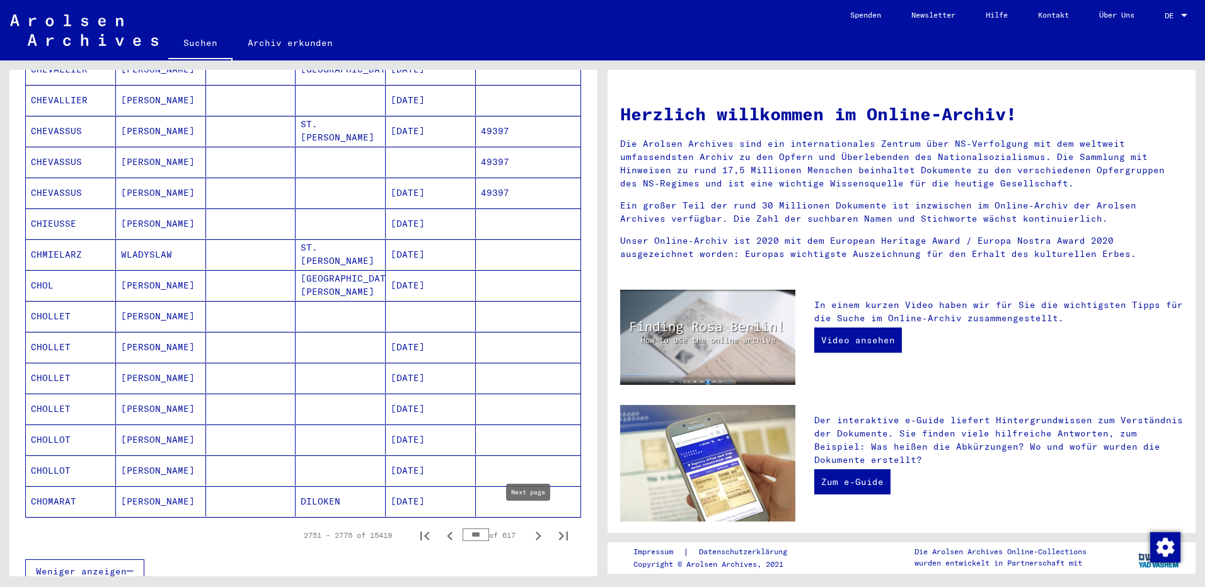
click at [536, 532] on icon "Next page" at bounding box center [539, 536] width 6 height 9
type input "***"
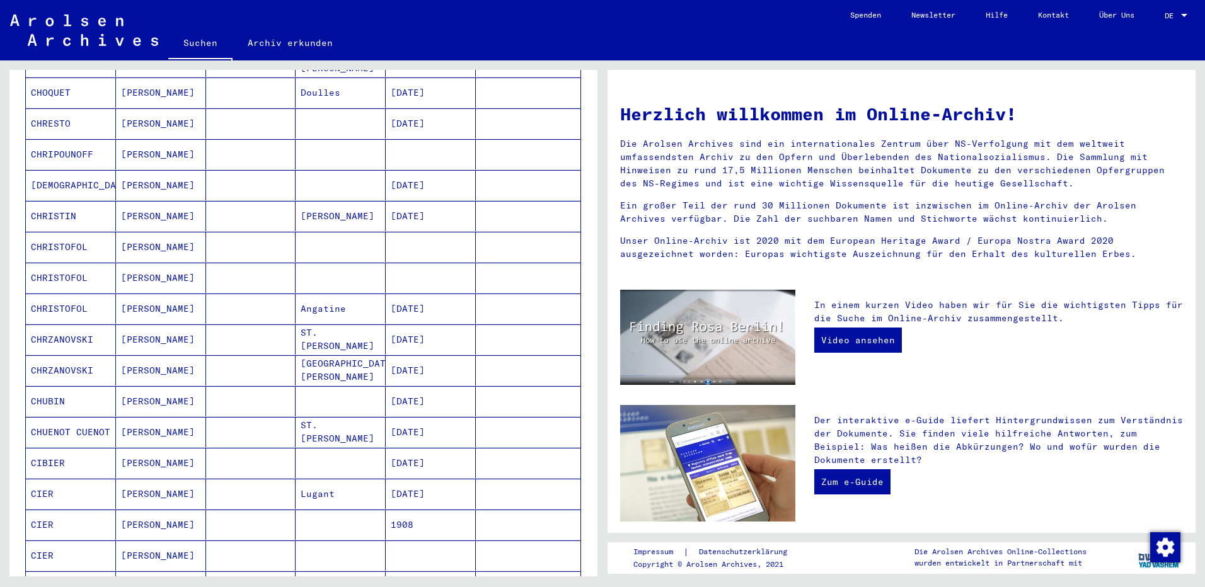
scroll to position [0, 0]
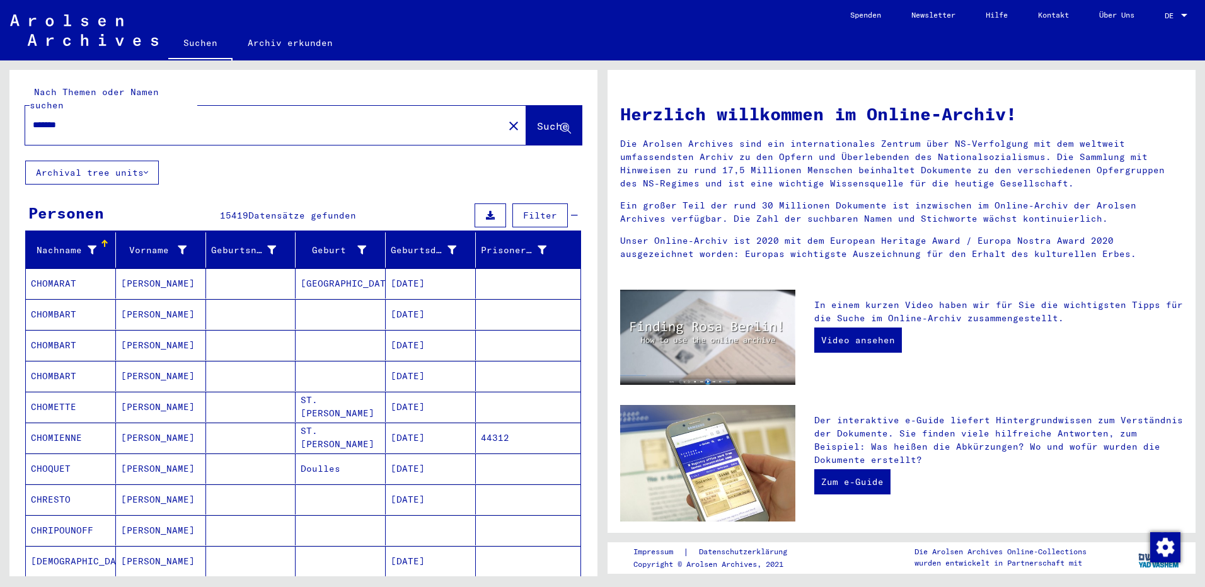
click at [75, 119] on input "*******" at bounding box center [261, 125] width 456 height 13
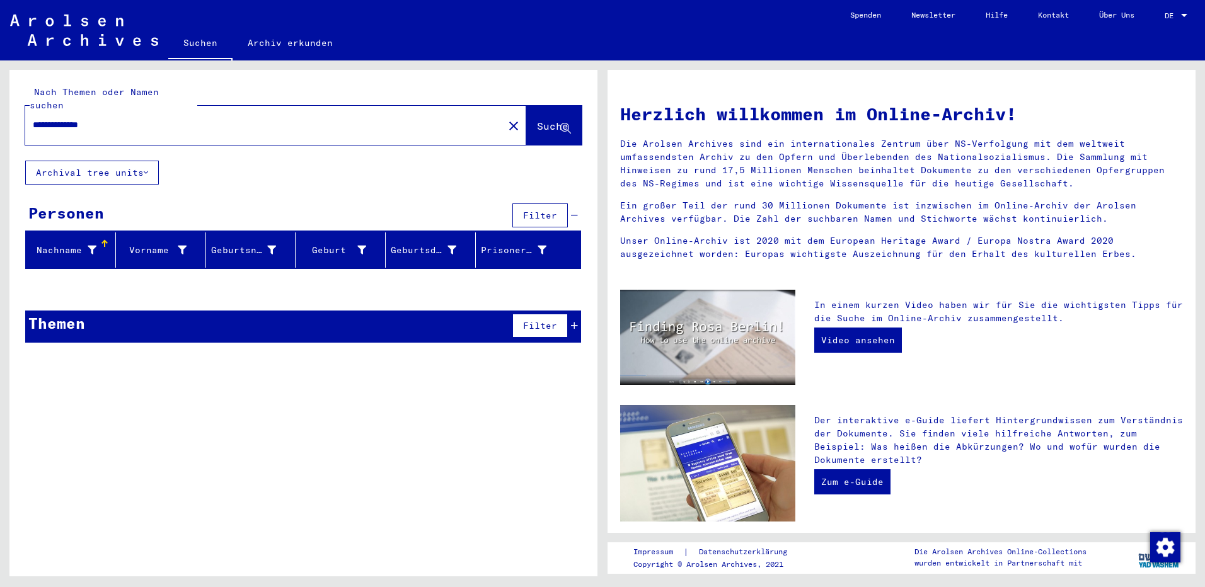
type input "**********"
click at [506, 119] on mat-icon "close" at bounding box center [513, 126] width 15 height 15
